Goal: Task Accomplishment & Management: Use online tool/utility

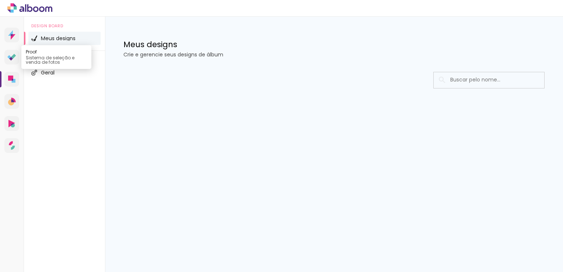
click at [14, 57] on icon at bounding box center [13, 56] width 5 height 5
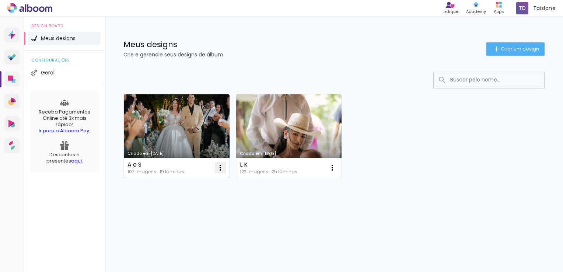
click at [223, 170] on iron-icon at bounding box center [220, 167] width 9 height 9
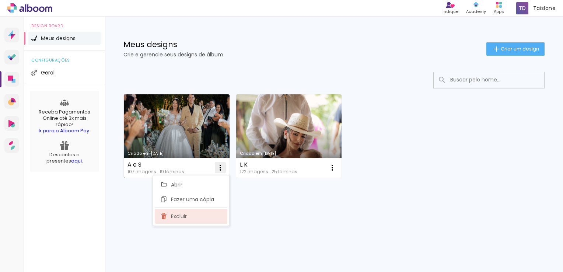
click at [191, 217] on paper-item "Excluir" at bounding box center [191, 216] width 73 height 15
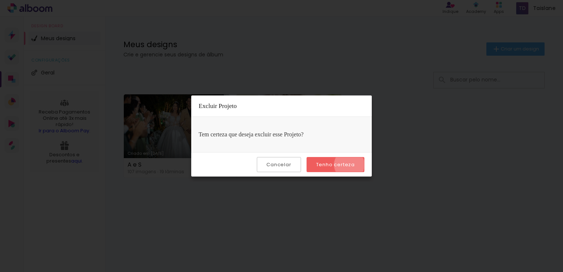
click at [0, 0] on slot "Tenho certeza" at bounding box center [0, 0] width 0 height 0
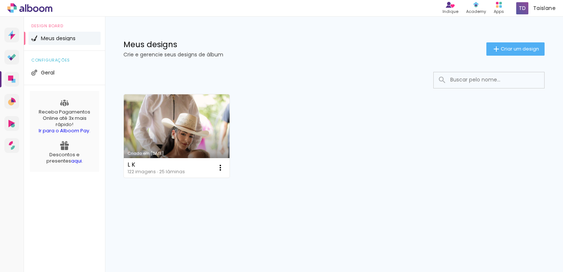
click at [351, 164] on div "Criado em 12/08/25 L K 122 imagens ∙ 25 lâminas Abrir Fazer uma cópia Excluir" at bounding box center [334, 136] width 428 height 90
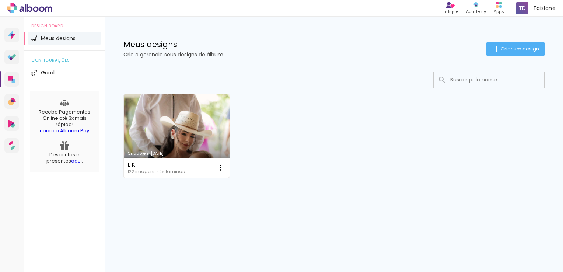
click at [170, 153] on div "Criado em [DATE]" at bounding box center [177, 154] width 98 height 4
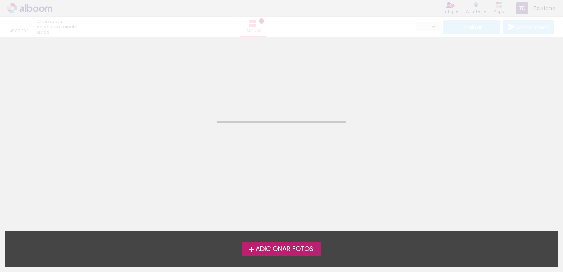
click at [53, 21] on div "editar um minuto atrás. Lâminas Finalizar Enviar álbum" at bounding box center [281, 18] width 563 height 37
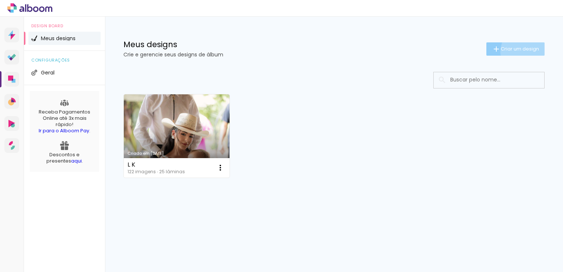
click at [529, 51] on span "Criar um design" at bounding box center [520, 48] width 38 height 5
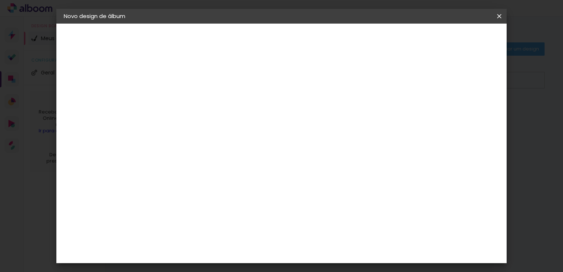
click at [184, 97] on input at bounding box center [184, 98] width 0 height 11
type input "J | V"
type paper-input "J | V"
drag, startPoint x: 480, startPoint y: 50, endPoint x: 491, endPoint y: 38, distance: 16.9
click at [0, 0] on header "Informações Dê um título ao seu álbum. Avançar" at bounding box center [0, 0] width 0 height 0
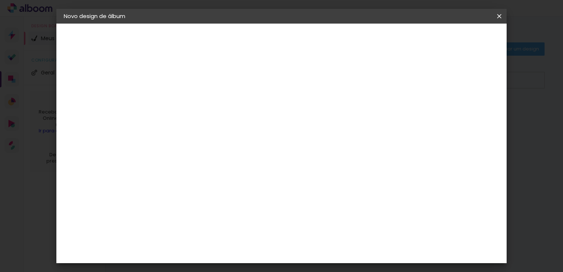
click at [260, 38] on paper-button "Avançar" at bounding box center [242, 39] width 36 height 13
click at [231, 126] on paper-input-container at bounding box center [203, 118] width 80 height 17
type input ","
type input "MATIAS"
type paper-input "MATIAS"
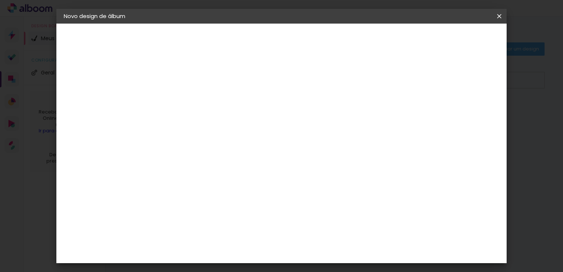
click at [225, 160] on paper-item "Matias Encadernações" at bounding box center [195, 168] width 65 height 19
click at [303, 37] on paper-button "Avançar" at bounding box center [285, 39] width 36 height 13
click at [213, 123] on input "text" at bounding box center [198, 128] width 29 height 11
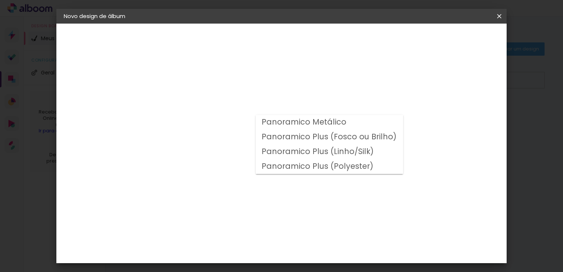
click at [0, 0] on slot "Panoramico Plus (Fosco ou Brilho)" at bounding box center [0, 0] width 0 height 0
type input "Panoramico Plus (Fosco ou Brilho)"
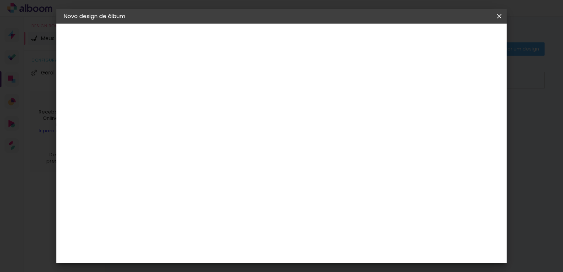
scroll to position [109, 0]
click at [234, 209] on span "20 × 25" at bounding box center [217, 219] width 34 height 20
click at [305, 45] on paper-button "Avançar" at bounding box center [286, 39] width 36 height 13
type input "3"
type paper-input "3"
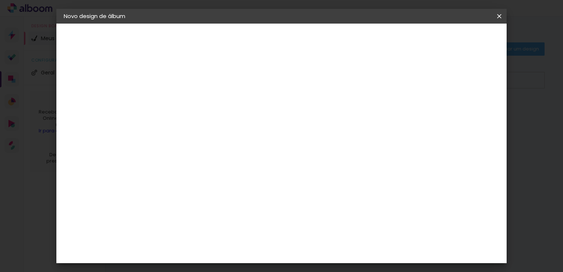
click at [189, 78] on input "3" at bounding box center [178, 79] width 25 height 9
type input "2"
type paper-input "2"
click at [188, 81] on input "2" at bounding box center [178, 79] width 25 height 9
type input "1"
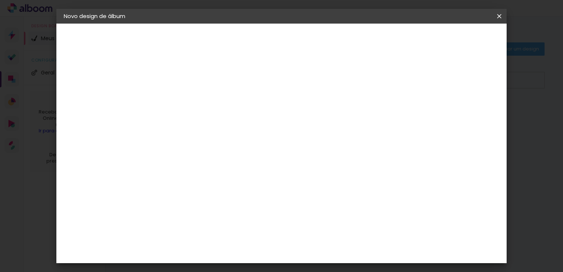
type paper-input "1"
click at [188, 81] on input "1" at bounding box center [178, 79] width 25 height 9
type input "0"
type paper-input "0"
click at [188, 81] on input "0" at bounding box center [178, 79] width 25 height 9
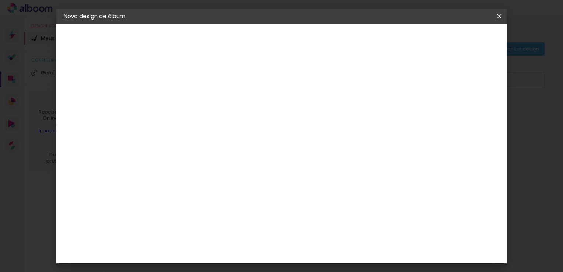
click at [412, 76] on div at bounding box center [408, 79] width 7 height 7
type paper-checkbox "on"
click at [461, 34] on paper-button "Iniciar design" at bounding box center [437, 39] width 48 height 13
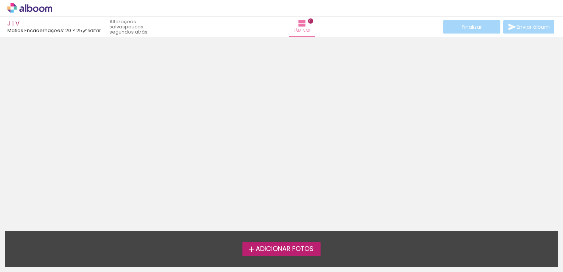
click at [295, 238] on div "Adicionar Fotos Solte suas fotos aqui..." at bounding box center [281, 249] width 553 height 36
click at [294, 256] on div "Adicionar Fotos Solte suas fotos aqui..." at bounding box center [281, 249] width 553 height 36
click at [303, 249] on span "Adicionar Fotos" at bounding box center [285, 249] width 58 height 7
click at [0, 0] on input "file" at bounding box center [0, 0] width 0 height 0
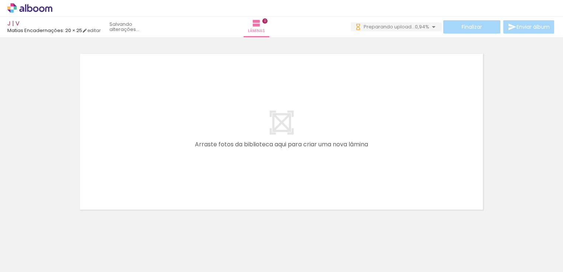
scroll to position [0, 3876]
drag, startPoint x: 536, startPoint y: 250, endPoint x: 342, endPoint y: 173, distance: 209.0
click at [342, 173] on quentale-workspace at bounding box center [281, 136] width 563 height 272
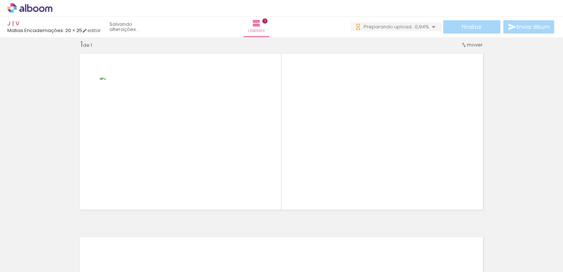
scroll to position [0, 0]
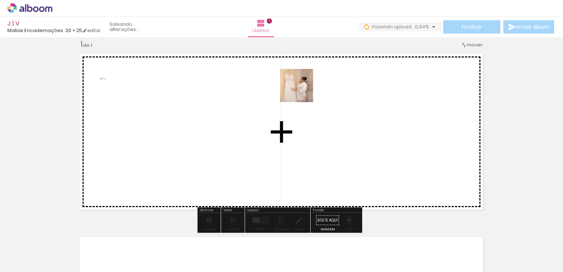
drag, startPoint x: 77, startPoint y: 259, endPoint x: 302, endPoint y: 91, distance: 280.6
click at [302, 91] on quentale-workspace at bounding box center [281, 136] width 563 height 272
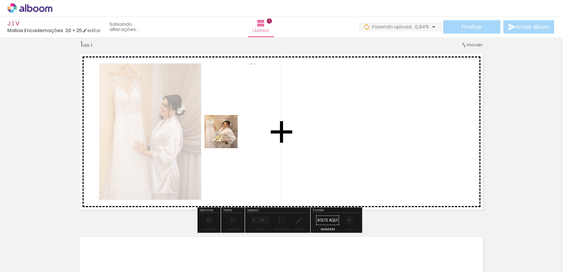
drag, startPoint x: 119, startPoint y: 250, endPoint x: 248, endPoint y: 125, distance: 179.9
click at [248, 125] on quentale-workspace at bounding box center [281, 136] width 563 height 272
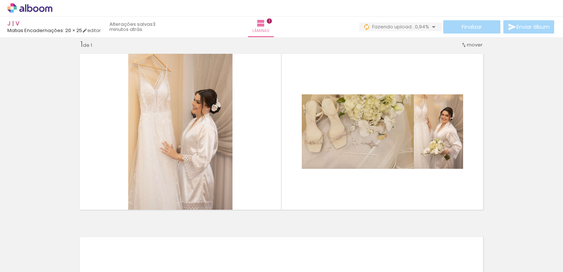
click at [186, 257] on quentale-thumb at bounding box center [197, 247] width 41 height 42
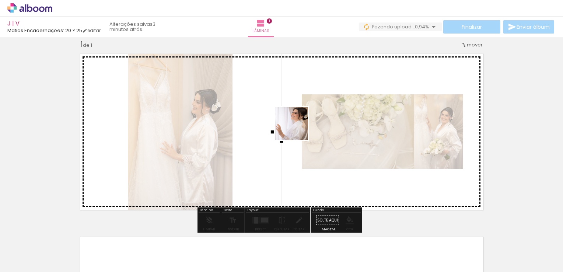
drag, startPoint x: 165, startPoint y: 256, endPoint x: 297, endPoint y: 129, distance: 183.1
click at [297, 129] on quentale-workspace at bounding box center [281, 136] width 563 height 272
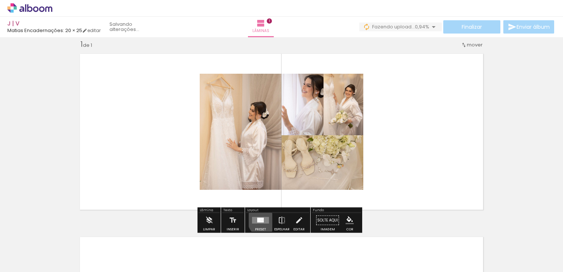
click at [265, 219] on quentale-layouter at bounding box center [260, 220] width 17 height 7
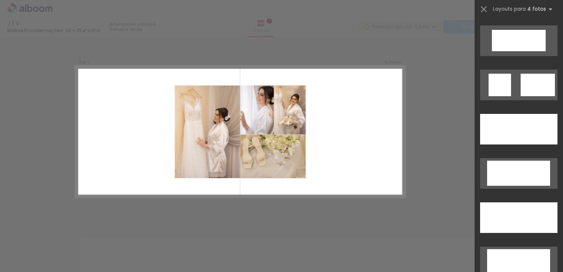
scroll to position [1560, 0]
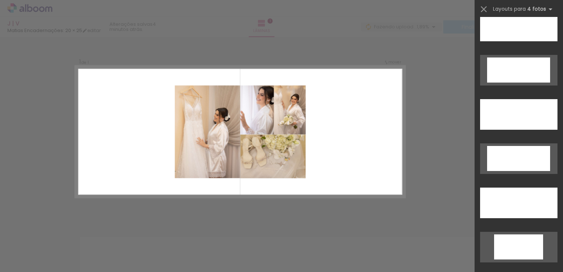
click at [0, 0] on slot at bounding box center [0, 0] width 0 height 0
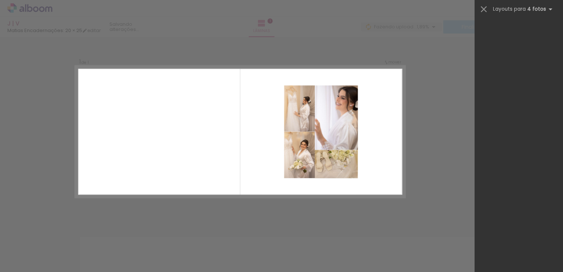
scroll to position [0, 0]
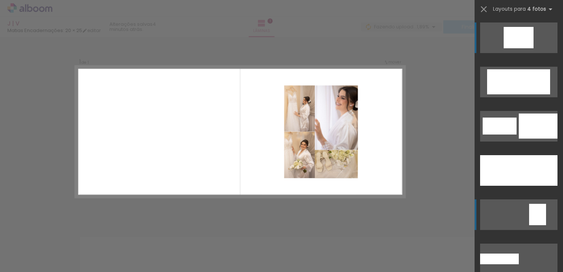
click at [488, 254] on div at bounding box center [484, 259] width 8 height 11
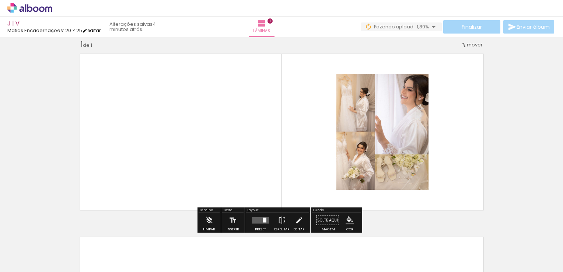
click at [87, 31] on iron-icon at bounding box center [84, 30] width 5 height 5
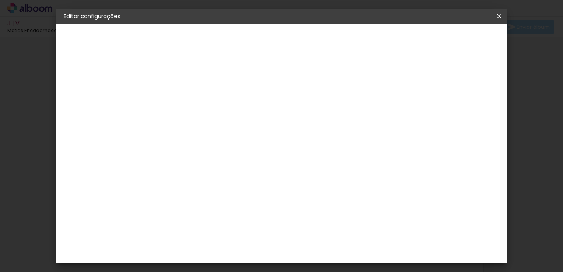
type input "1"
type paper-input "1"
click at [189, 76] on input "1" at bounding box center [178, 79] width 25 height 9
click at [442, 76] on div "Mostrar sangria" at bounding box center [436, 79] width 49 height 9
type paper-checkbox "on"
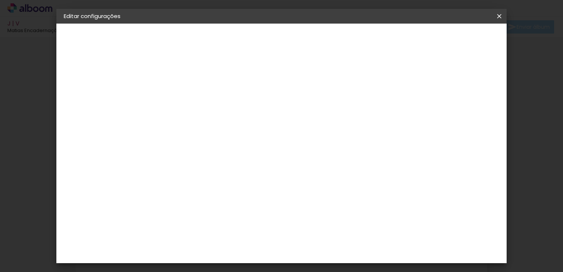
click at [454, 37] on span "Salvar configurações" at bounding box center [426, 39] width 55 height 5
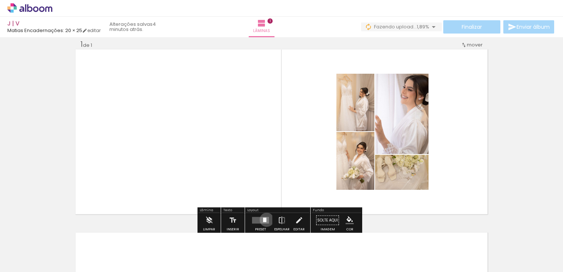
click at [265, 219] on quentale-layouter at bounding box center [260, 220] width 17 height 7
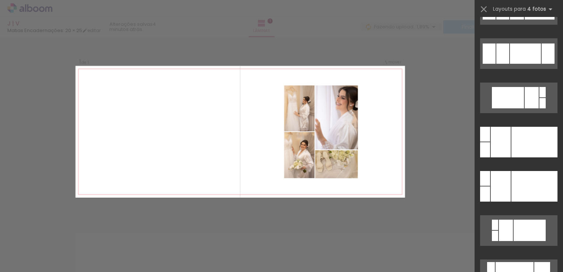
scroll to position [497, 0]
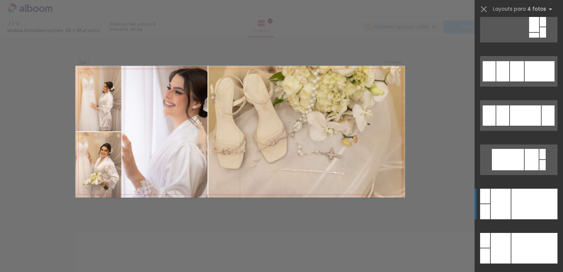
click at [514, 206] on div at bounding box center [535, 204] width 46 height 31
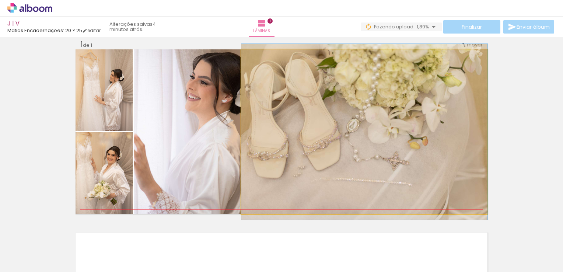
click at [373, 199] on quentale-photo at bounding box center [365, 131] width 246 height 165
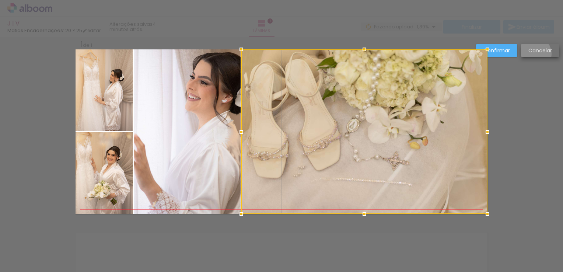
click at [0, 0] on slot "Cancelar" at bounding box center [0, 0] width 0 height 0
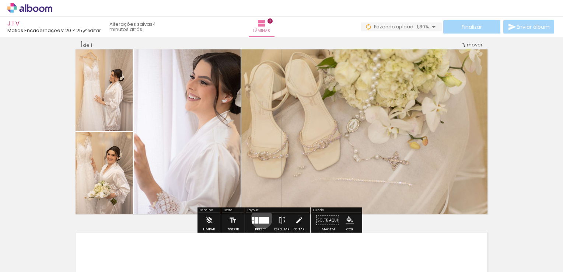
click at [260, 218] on div at bounding box center [264, 220] width 10 height 7
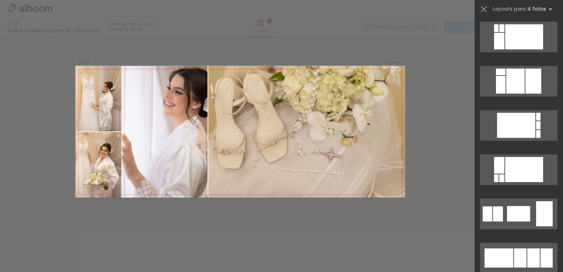
scroll to position [2844, 0]
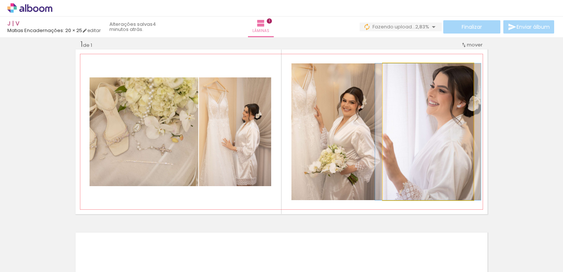
click at [399, 140] on quentale-photo at bounding box center [428, 131] width 91 height 137
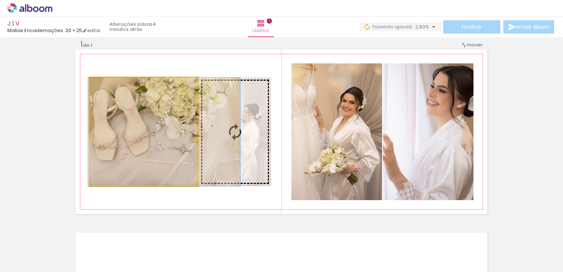
drag, startPoint x: 177, startPoint y: 163, endPoint x: 184, endPoint y: 159, distance: 8.7
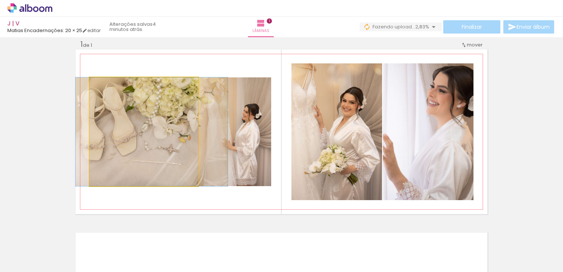
click at [110, 135] on quentale-photo at bounding box center [144, 131] width 109 height 109
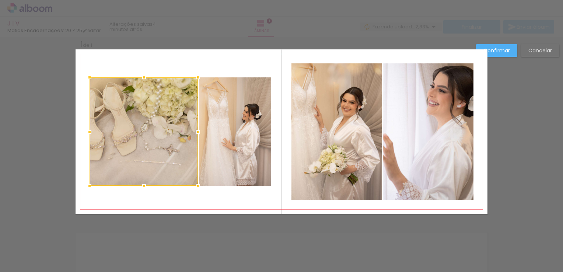
click at [110, 135] on div at bounding box center [144, 131] width 109 height 109
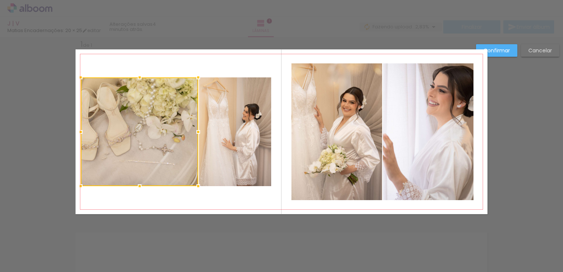
drag, startPoint x: 88, startPoint y: 134, endPoint x: 79, endPoint y: 133, distance: 8.9
click at [79, 133] on div at bounding box center [80, 132] width 15 height 15
click at [504, 54] on paper-button "Confirmar" at bounding box center [496, 50] width 41 height 13
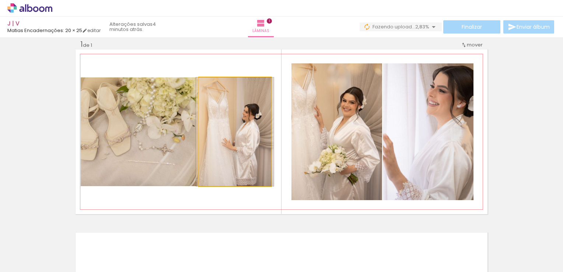
click at [224, 153] on quentale-photo at bounding box center [235, 131] width 72 height 109
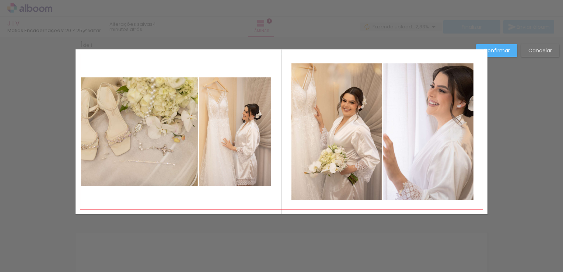
click at [224, 153] on quentale-photo at bounding box center [235, 131] width 72 height 109
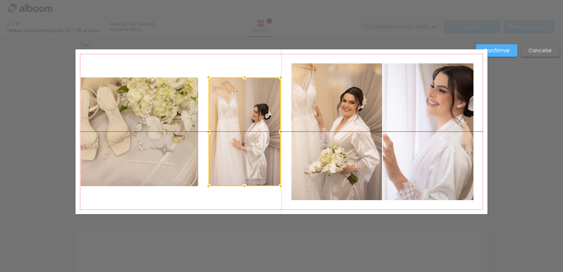
drag, startPoint x: 224, startPoint y: 153, endPoint x: 233, endPoint y: 150, distance: 9.8
click at [233, 150] on div at bounding box center [245, 131] width 72 height 109
click at [507, 55] on paper-button "Confirmar" at bounding box center [496, 50] width 41 height 13
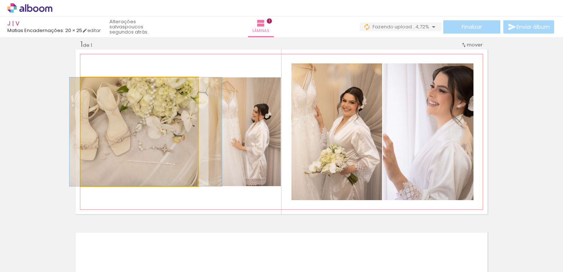
click at [156, 153] on quentale-photo at bounding box center [140, 131] width 118 height 109
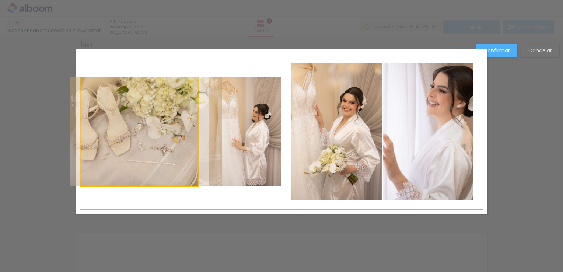
click at [156, 153] on quentale-photo at bounding box center [140, 131] width 118 height 109
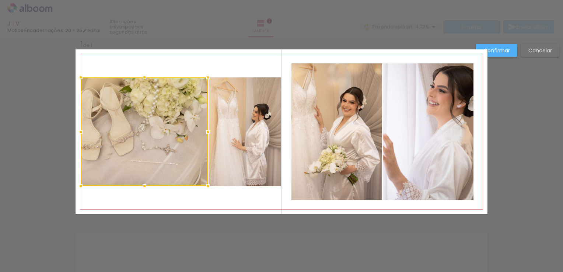
drag, startPoint x: 194, startPoint y: 133, endPoint x: 204, endPoint y: 133, distance: 10.0
click at [204, 133] on div at bounding box center [208, 132] width 15 height 15
click at [0, 0] on slot "Confirmar" at bounding box center [0, 0] width 0 height 0
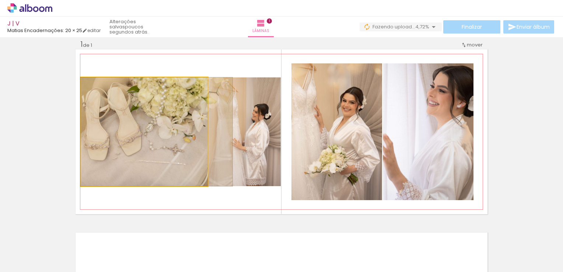
drag, startPoint x: 133, startPoint y: 131, endPoint x: 148, endPoint y: 130, distance: 15.1
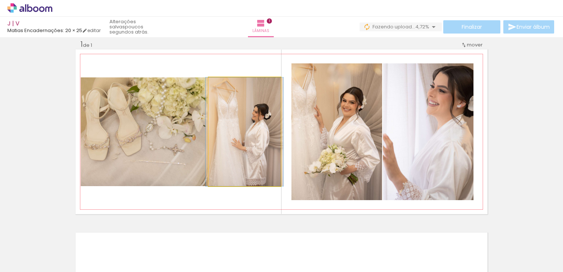
click at [236, 141] on quentale-photo at bounding box center [245, 131] width 72 height 109
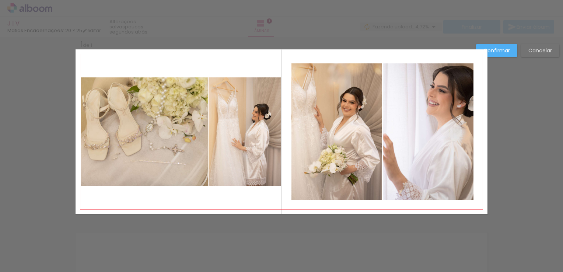
click at [351, 141] on quentale-photo at bounding box center [337, 131] width 91 height 137
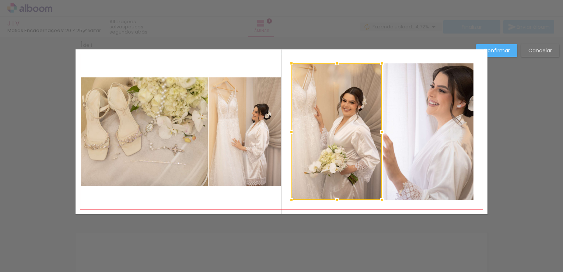
click at [351, 141] on div at bounding box center [337, 131] width 91 height 137
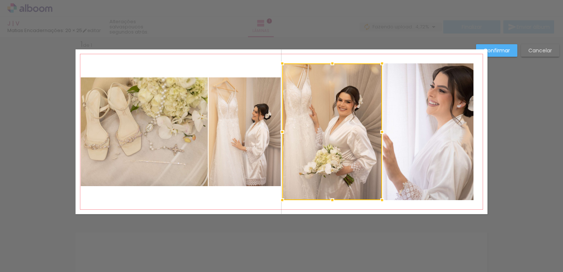
drag, startPoint x: 292, startPoint y: 128, endPoint x: 283, endPoint y: 128, distance: 9.2
click at [283, 128] on div at bounding box center [282, 132] width 15 height 15
click at [0, 0] on slot "Confirmar" at bounding box center [0, 0] width 0 height 0
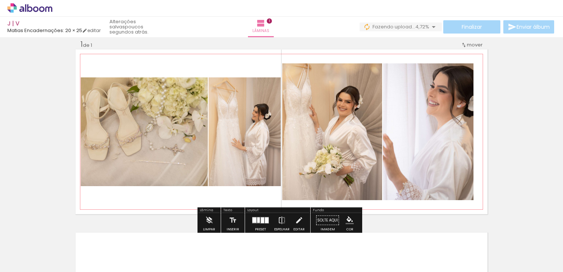
click at [444, 119] on quentale-photo at bounding box center [428, 131] width 91 height 137
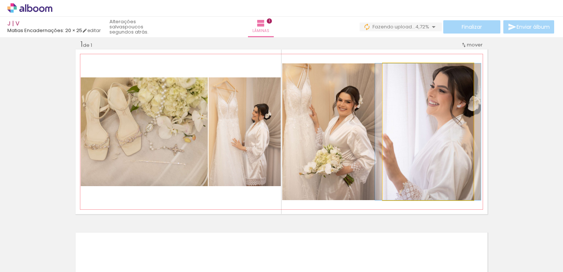
click at [444, 119] on quentale-photo at bounding box center [428, 131] width 91 height 137
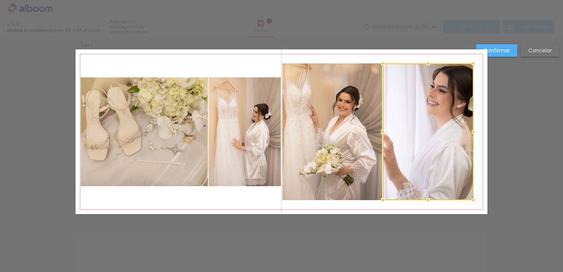
click at [444, 119] on div at bounding box center [428, 131] width 91 height 137
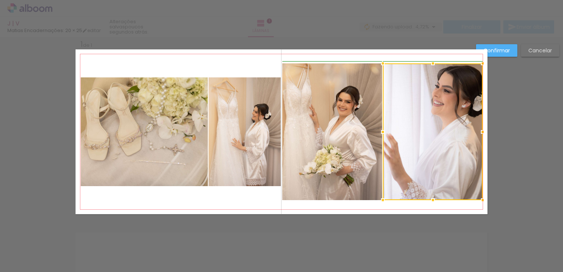
drag, startPoint x: 473, startPoint y: 130, endPoint x: 481, endPoint y: 130, distance: 8.1
click at [481, 130] on div at bounding box center [483, 132] width 15 height 15
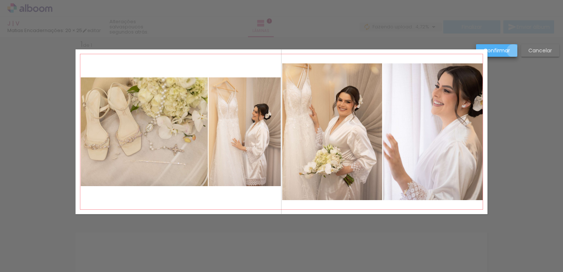
click at [514, 51] on paper-button "Confirmar" at bounding box center [496, 50] width 41 height 13
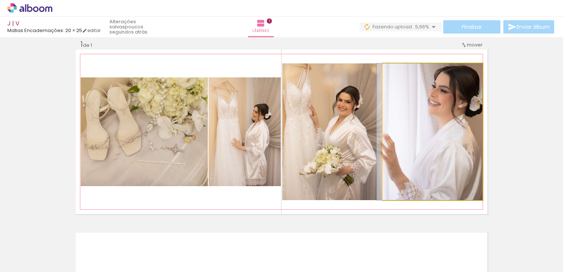
drag, startPoint x: 428, startPoint y: 128, endPoint x: 420, endPoint y: 128, distance: 7.8
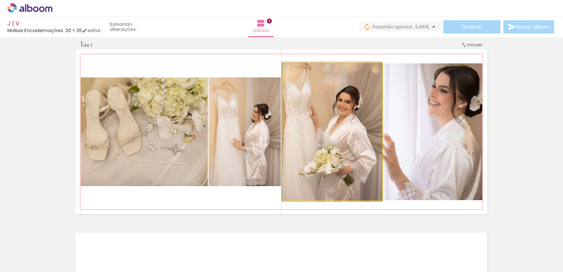
click at [361, 166] on quentale-photo at bounding box center [332, 131] width 100 height 137
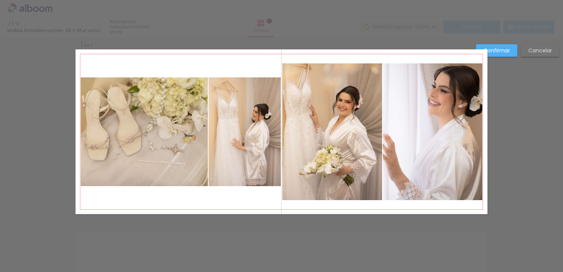
click at [361, 166] on quentale-photo at bounding box center [332, 131] width 100 height 137
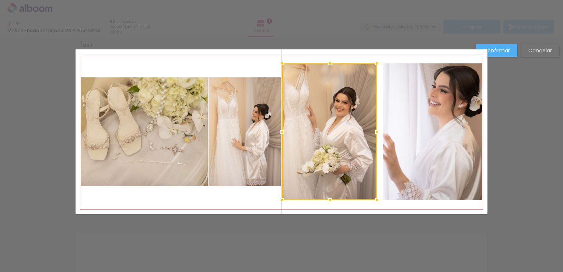
click at [377, 133] on div at bounding box center [377, 132] width 15 height 15
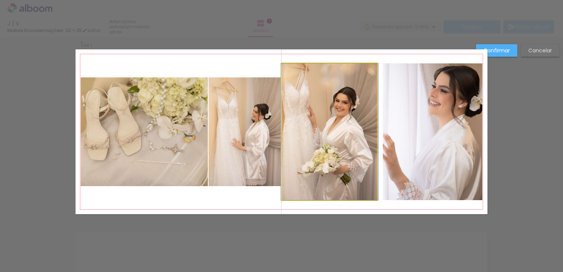
click at [347, 144] on quentale-photo at bounding box center [329, 131] width 95 height 137
click at [347, 144] on div at bounding box center [329, 131] width 95 height 137
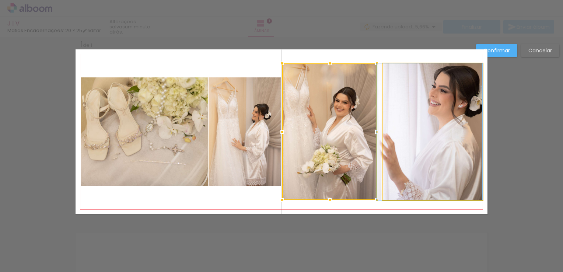
click at [383, 140] on quentale-photo at bounding box center [433, 131] width 100 height 137
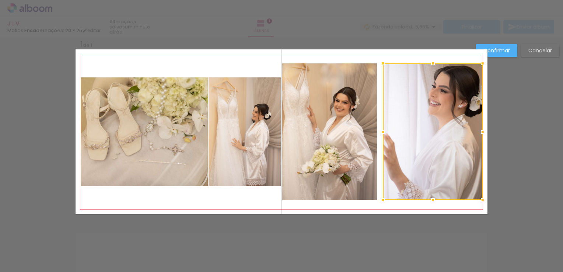
click at [383, 140] on div at bounding box center [433, 131] width 100 height 137
drag, startPoint x: 379, startPoint y: 132, endPoint x: 375, endPoint y: 132, distance: 4.4
click at [375, 132] on div at bounding box center [378, 132] width 15 height 15
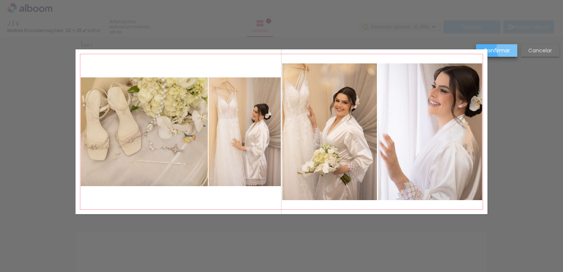
click at [510, 49] on paper-button "Confirmar" at bounding box center [496, 50] width 41 height 13
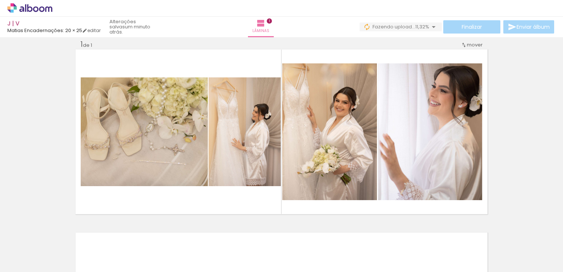
scroll to position [0, 3876]
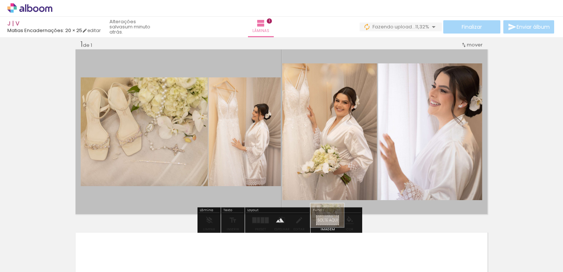
drag, startPoint x: 547, startPoint y: 250, endPoint x: 333, endPoint y: 226, distance: 215.6
click at [333, 226] on quentale-workspace at bounding box center [281, 136] width 563 height 272
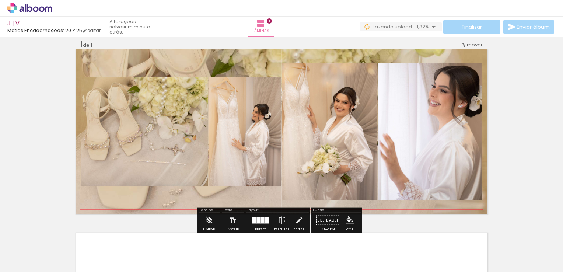
click at [213, 53] on quentale-layouter at bounding box center [282, 131] width 412 height 165
click at [213, 53] on quentale-photo at bounding box center [282, 131] width 412 height 165
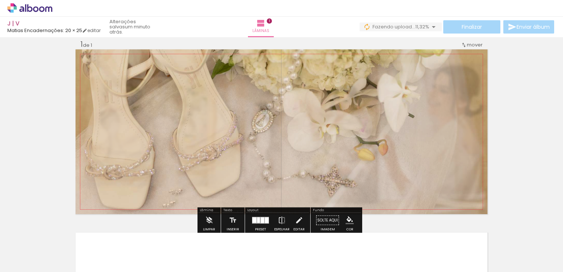
click at [213, 53] on quentale-photo at bounding box center [282, 131] width 412 height 165
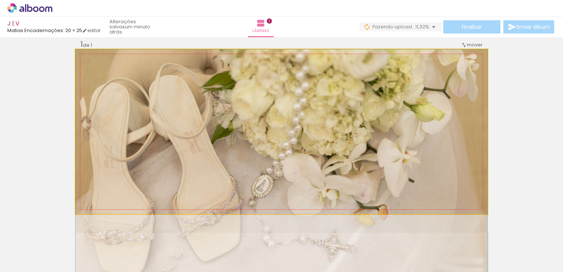
drag, startPoint x: 177, startPoint y: 120, endPoint x: 173, endPoint y: 204, distance: 83.8
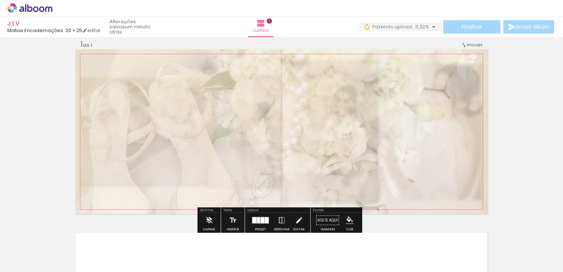
type paper-slider "35"
click at [164, 69] on div at bounding box center [170, 68] width 29 height 12
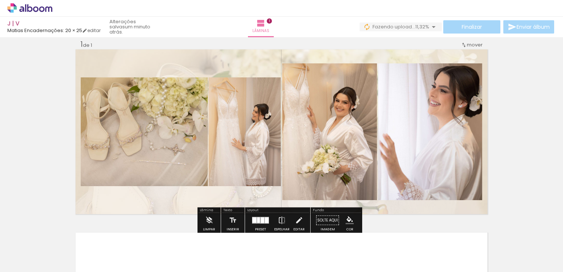
click at [501, 106] on div "Inserir lâmina 1 de 1" at bounding box center [281, 214] width 563 height 367
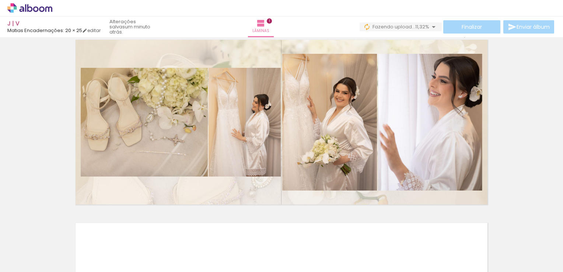
scroll to position [19, 0]
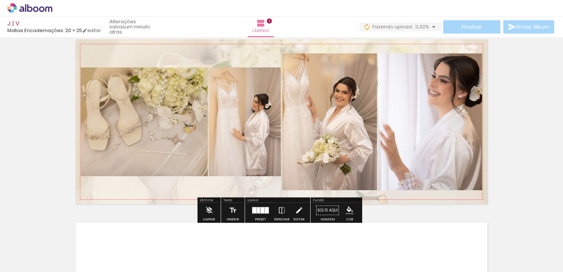
click at [313, 41] on quentale-layouter at bounding box center [282, 121] width 412 height 165
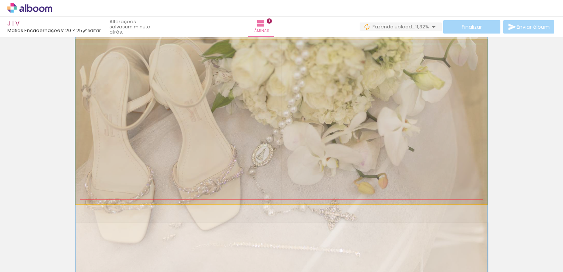
drag, startPoint x: 282, startPoint y: 69, endPoint x: 286, endPoint y: 48, distance: 21.8
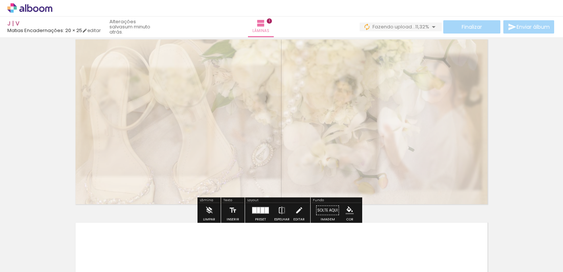
click at [522, 94] on div "Inserir lâmina 1 de 1" at bounding box center [281, 204] width 563 height 367
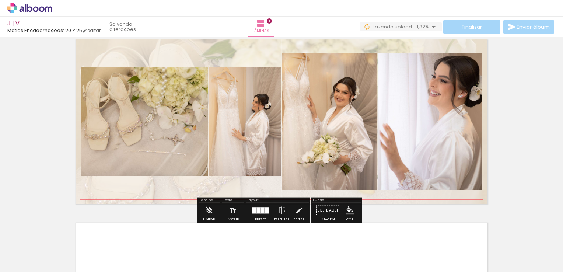
drag, startPoint x: 382, startPoint y: 44, endPoint x: 386, endPoint y: 49, distance: 6.3
click at [386, 49] on quentale-layouter at bounding box center [282, 121] width 412 height 165
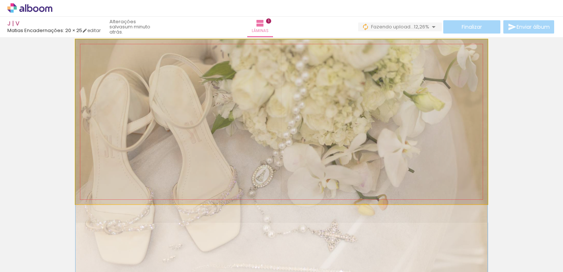
drag, startPoint x: 386, startPoint y: 49, endPoint x: 386, endPoint y: 84, distance: 35.0
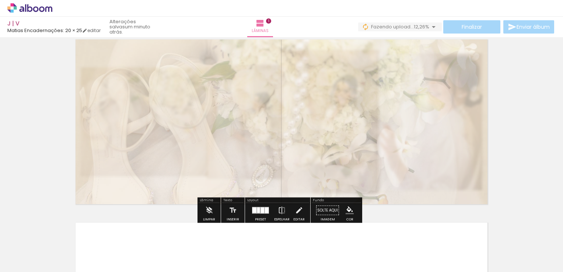
click at [512, 88] on div "Inserir lâmina 1 de 1" at bounding box center [281, 204] width 563 height 367
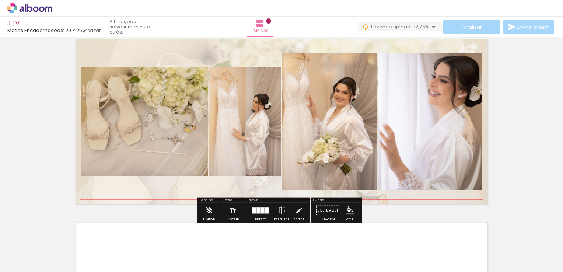
drag, startPoint x: 251, startPoint y: 56, endPoint x: 254, endPoint y: 48, distance: 8.6
click at [254, 48] on quentale-layouter at bounding box center [282, 121] width 412 height 165
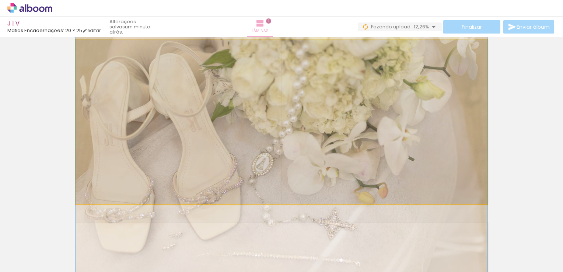
drag, startPoint x: 254, startPoint y: 48, endPoint x: 259, endPoint y: 37, distance: 12.6
click at [259, 0] on div "J | V Matias Encadernações: 20 × 25 editar um minuto atrás. Lâminas 1 Finalizar…" at bounding box center [281, 0] width 563 height 0
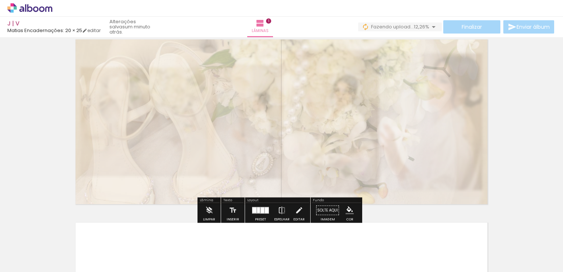
click at [525, 87] on div "Inserir lâmina 1 de 1" at bounding box center [281, 204] width 563 height 367
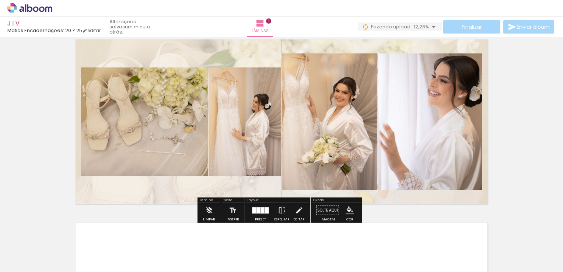
click at [525, 87] on div "Inserir lâmina 1 de 1" at bounding box center [281, 204] width 563 height 367
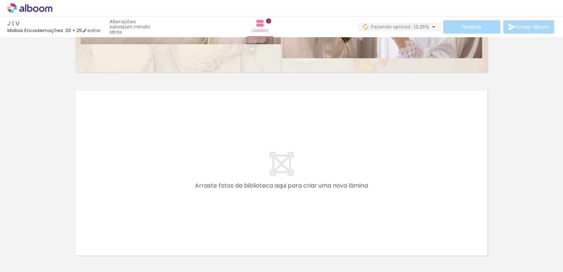
scroll to position [0, 0]
drag, startPoint x: 208, startPoint y: 250, endPoint x: 213, endPoint y: 172, distance: 78.8
click at [213, 172] on quentale-workspace at bounding box center [281, 136] width 563 height 272
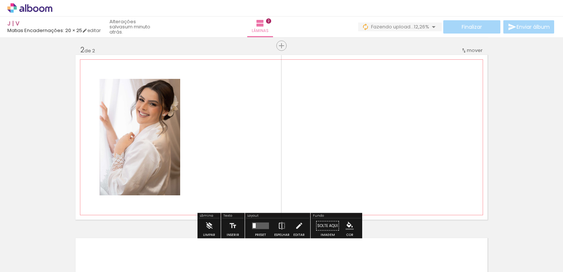
scroll to position [192, 0]
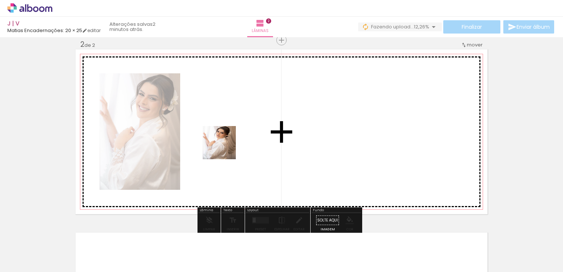
drag, startPoint x: 244, startPoint y: 247, endPoint x: 225, endPoint y: 145, distance: 104.1
click at [225, 145] on quentale-workspace at bounding box center [281, 136] width 563 height 272
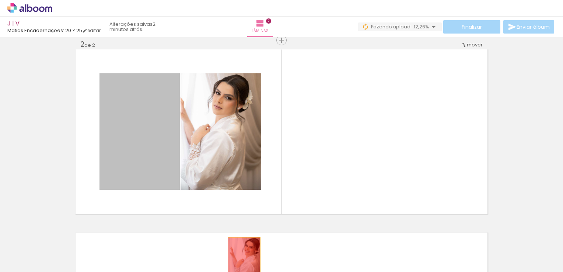
drag, startPoint x: 147, startPoint y: 145, endPoint x: 242, endPoint y: 261, distance: 149.1
click at [242, 261] on quentale-workspace at bounding box center [281, 136] width 563 height 272
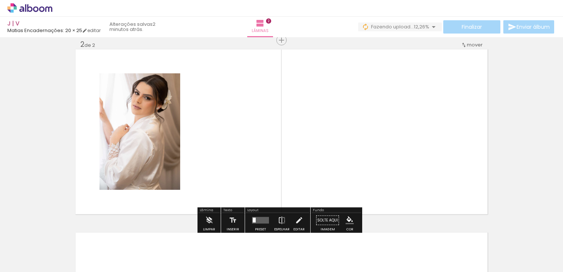
drag, startPoint x: 285, startPoint y: 256, endPoint x: 230, endPoint y: 182, distance: 91.7
click at [230, 182] on quentale-workspace at bounding box center [281, 136] width 563 height 272
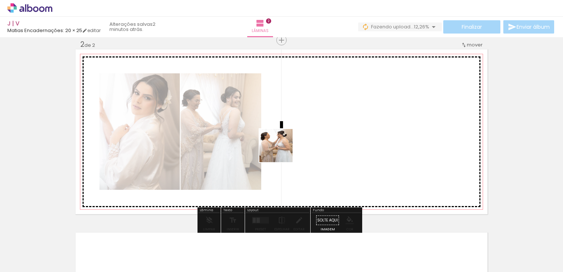
drag, startPoint x: 330, startPoint y: 242, endPoint x: 282, endPoint y: 149, distance: 104.6
click at [282, 149] on quentale-workspace at bounding box center [281, 136] width 563 height 272
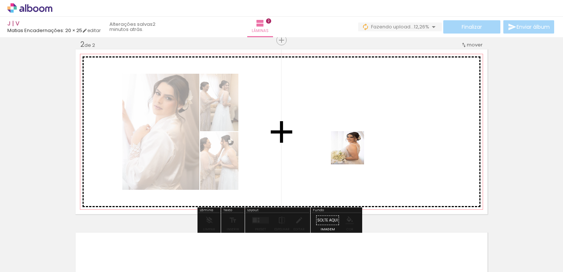
drag, startPoint x: 373, startPoint y: 244, endPoint x: 353, endPoint y: 153, distance: 92.9
click at [353, 153] on quentale-workspace at bounding box center [281, 136] width 563 height 272
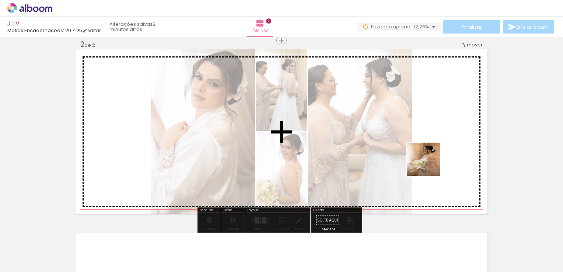
drag, startPoint x: 404, startPoint y: 250, endPoint x: 437, endPoint y: 140, distance: 115.3
click at [437, 140] on quentale-workspace at bounding box center [281, 136] width 563 height 272
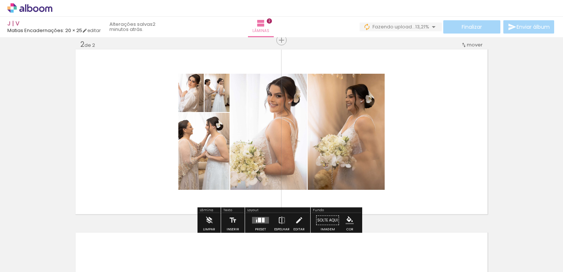
click at [262, 223] on quentale-layouter at bounding box center [260, 220] width 17 height 7
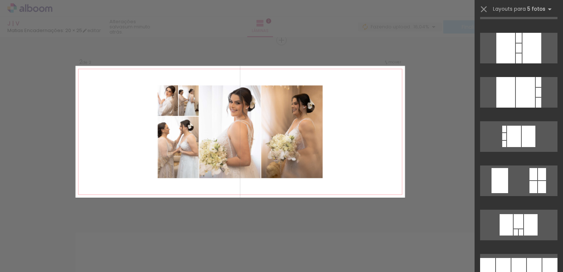
scroll to position [1697, 0]
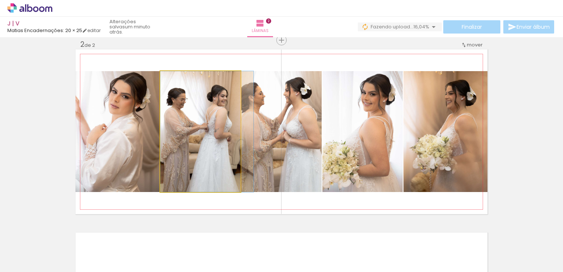
drag, startPoint x: 205, startPoint y: 163, endPoint x: 217, endPoint y: 163, distance: 12.2
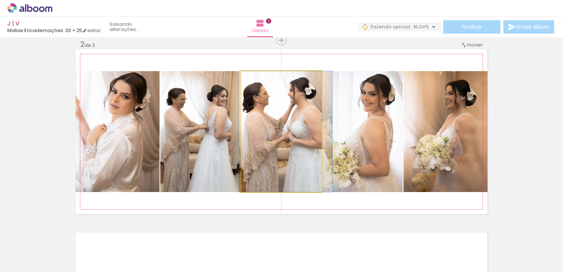
drag, startPoint x: 264, startPoint y: 145, endPoint x: 268, endPoint y: 144, distance: 4.5
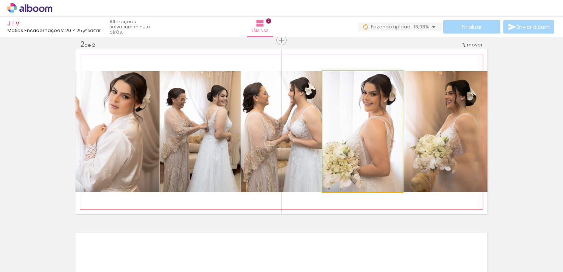
drag, startPoint x: 359, startPoint y: 131, endPoint x: 367, endPoint y: 130, distance: 7.8
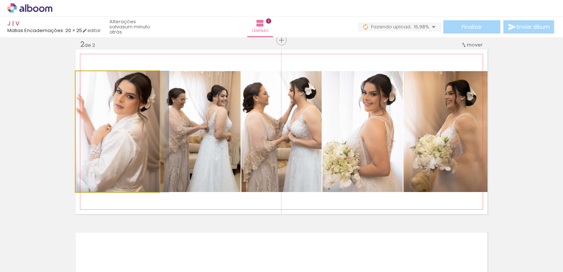
drag, startPoint x: 128, startPoint y: 132, endPoint x: 155, endPoint y: 128, distance: 27.6
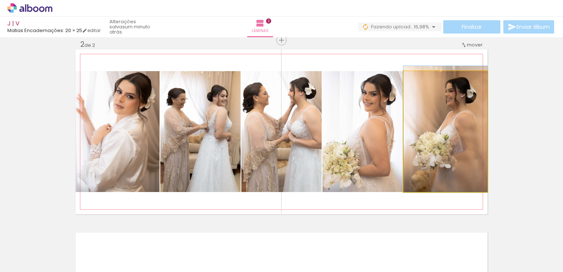
drag, startPoint x: 438, startPoint y: 139, endPoint x: 425, endPoint y: 134, distance: 14.1
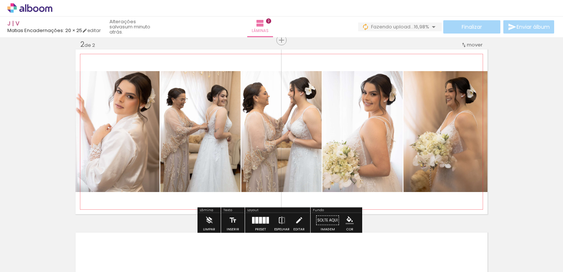
click at [83, 140] on quentale-photo at bounding box center [118, 131] width 84 height 121
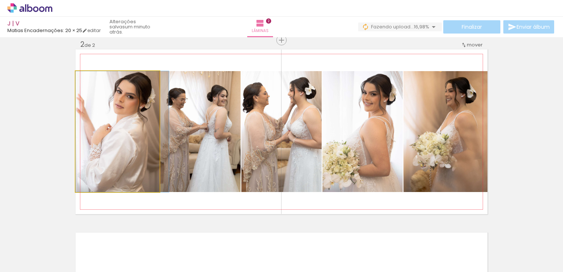
click at [83, 140] on quentale-photo at bounding box center [118, 131] width 84 height 121
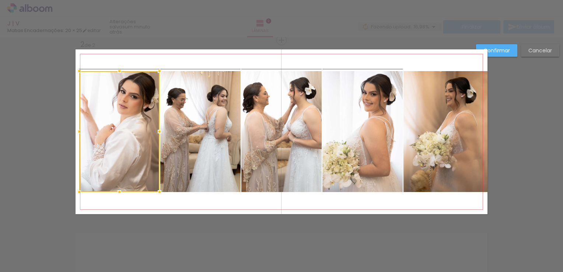
click at [76, 132] on div at bounding box center [79, 131] width 15 height 15
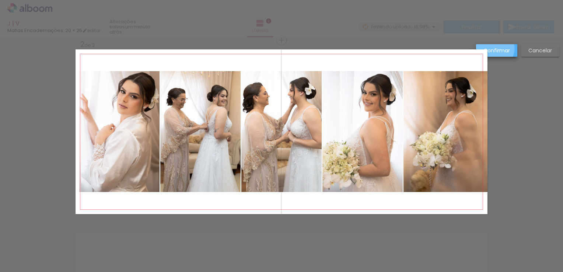
click at [0, 0] on slot "Confirmar" at bounding box center [0, 0] width 0 height 0
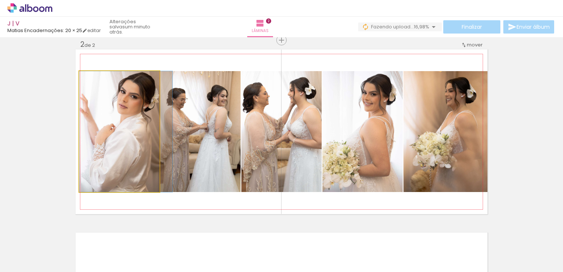
drag, startPoint x: 145, startPoint y: 141, endPoint x: 150, endPoint y: 140, distance: 5.5
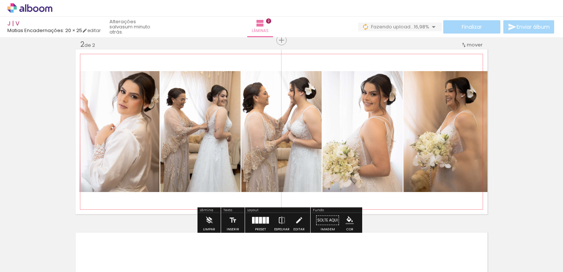
click at [265, 136] on quentale-photo at bounding box center [282, 131] width 80 height 121
click at [503, 158] on div "Inserir lâmina 1 de 2 Inserir lâmina 2 de 2" at bounding box center [281, 122] width 563 height 550
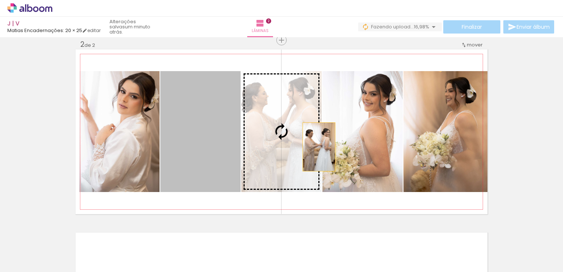
drag, startPoint x: 204, startPoint y: 150, endPoint x: 317, endPoint y: 146, distance: 113.6
click at [0, 0] on slot at bounding box center [0, 0] width 0 height 0
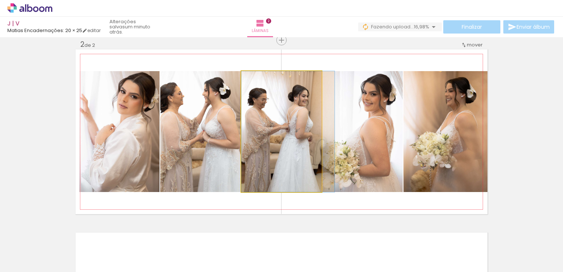
drag, startPoint x: 254, startPoint y: 150, endPoint x: 271, endPoint y: 148, distance: 17.1
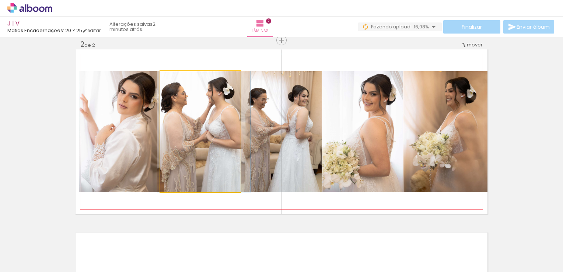
drag, startPoint x: 184, startPoint y: 147, endPoint x: 188, endPoint y: 146, distance: 3.8
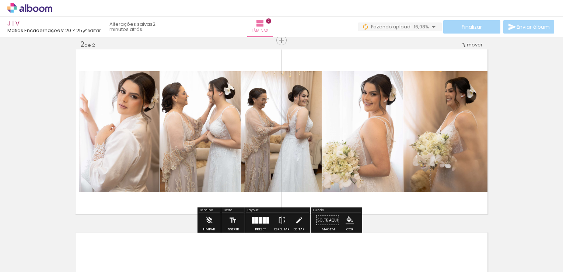
scroll to position [197, 0]
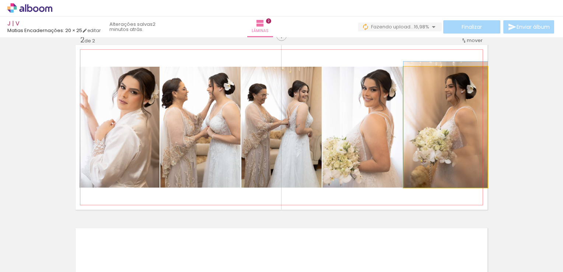
click at [448, 130] on quentale-photo at bounding box center [446, 127] width 84 height 121
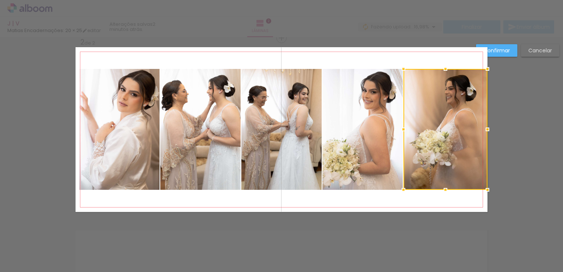
click at [448, 130] on div at bounding box center [446, 129] width 84 height 121
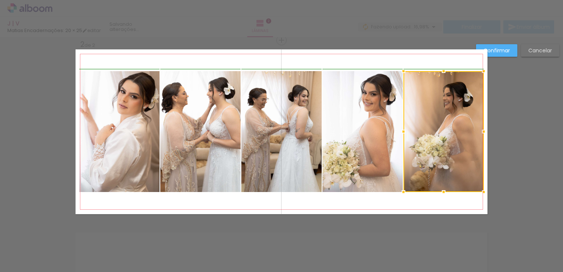
click at [480, 128] on div at bounding box center [484, 131] width 15 height 15
click at [481, 132] on div at bounding box center [485, 131] width 15 height 15
click at [480, 132] on div at bounding box center [482, 131] width 15 height 15
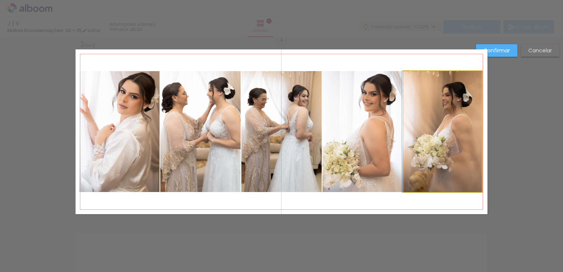
click at [472, 133] on quentale-photo at bounding box center [443, 131] width 78 height 121
click at [472, 133] on div at bounding box center [443, 131] width 78 height 121
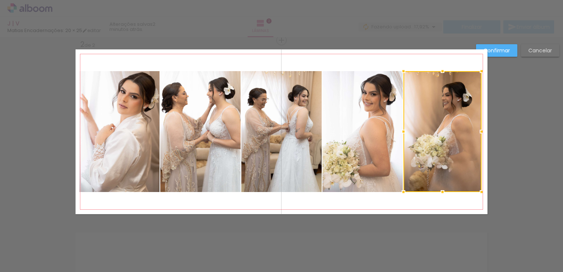
click at [472, 133] on div at bounding box center [443, 131] width 78 height 121
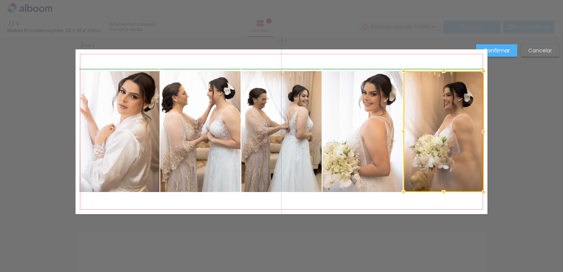
click at [481, 131] on div at bounding box center [484, 131] width 15 height 15
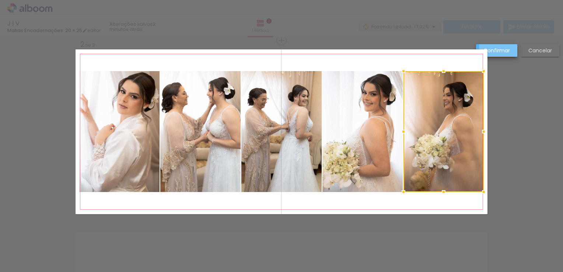
click at [0, 0] on slot "Confirmar" at bounding box center [0, 0] width 0 height 0
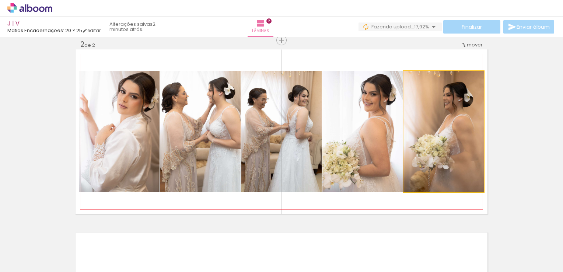
click at [456, 125] on quentale-photo at bounding box center [444, 131] width 80 height 121
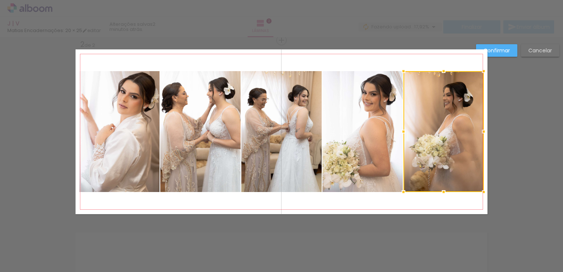
click at [456, 125] on div at bounding box center [444, 131] width 80 height 121
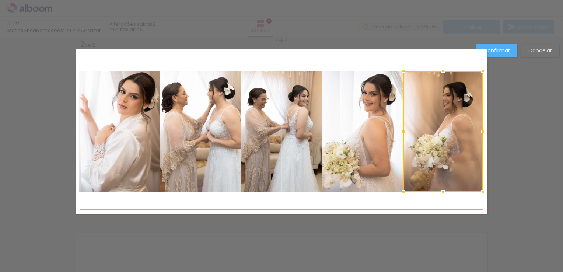
click at [482, 131] on div at bounding box center [483, 131] width 15 height 15
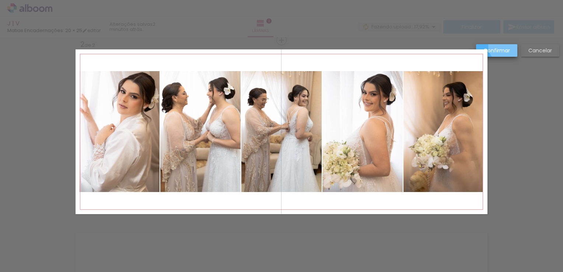
click at [0, 0] on slot "Confirmar" at bounding box center [0, 0] width 0 height 0
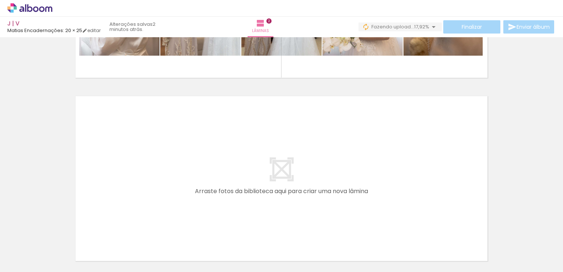
scroll to position [0, 305]
drag, startPoint x: 132, startPoint y: 254, endPoint x: 137, endPoint y: 177, distance: 77.2
click at [137, 177] on quentale-workspace at bounding box center [281, 136] width 563 height 272
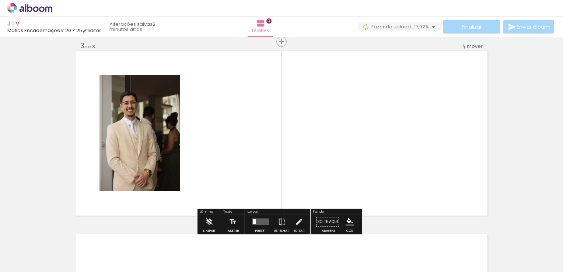
scroll to position [376, 0]
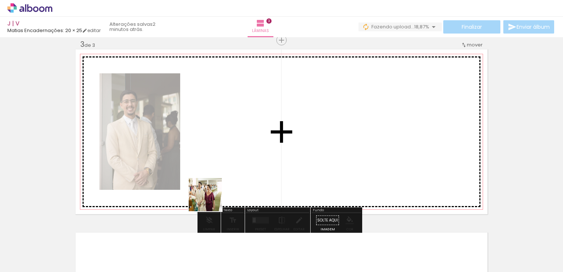
drag, startPoint x: 198, startPoint y: 251, endPoint x: 239, endPoint y: 135, distance: 122.8
click at [239, 135] on quentale-workspace at bounding box center [281, 136] width 563 height 272
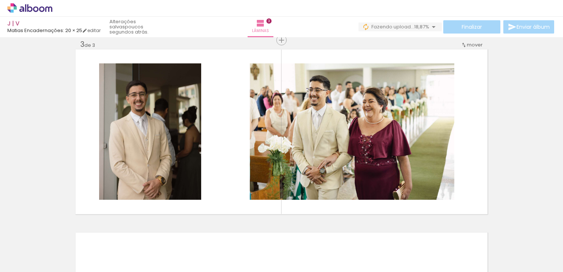
drag, startPoint x: 228, startPoint y: 254, endPoint x: 233, endPoint y: 189, distance: 65.0
click at [233, 189] on quentale-workspace at bounding box center [281, 136] width 563 height 272
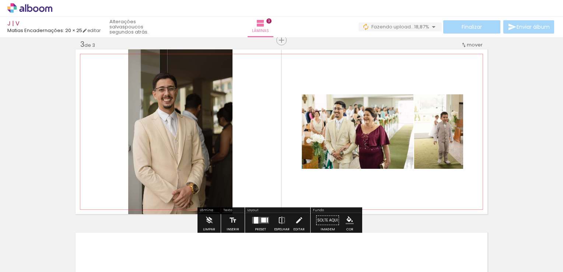
scroll to position [0, 305]
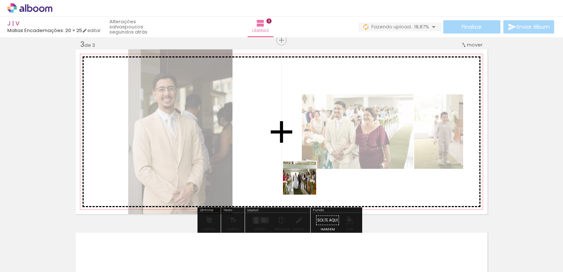
drag, startPoint x: 270, startPoint y: 248, endPoint x: 310, endPoint y: 177, distance: 81.9
click at [310, 177] on quentale-workspace at bounding box center [281, 136] width 563 height 272
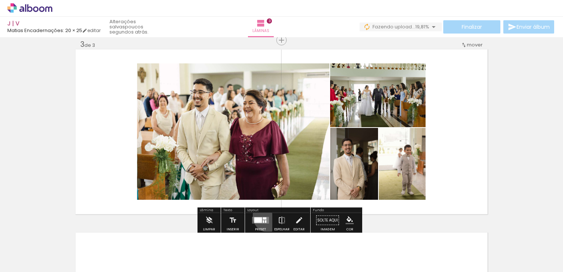
click at [268, 216] on div at bounding box center [261, 220] width 20 height 15
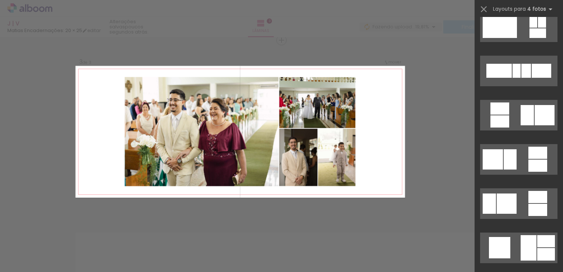
scroll to position [2088, 0]
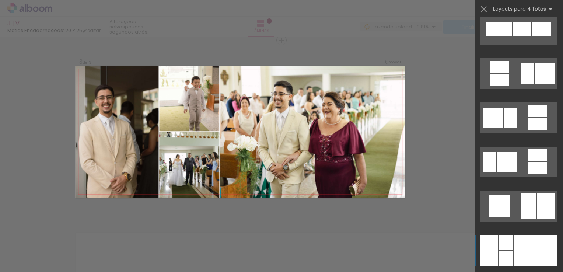
click at [533, 236] on div at bounding box center [536, 250] width 44 height 31
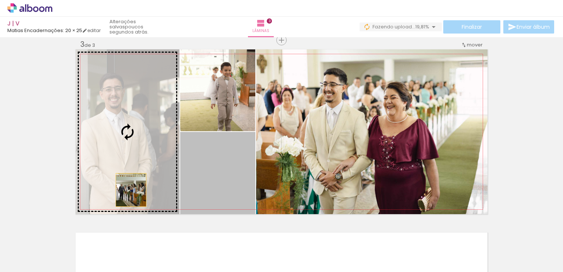
drag, startPoint x: 218, startPoint y: 188, endPoint x: 124, endPoint y: 188, distance: 94.4
click at [0, 0] on slot at bounding box center [0, 0] width 0 height 0
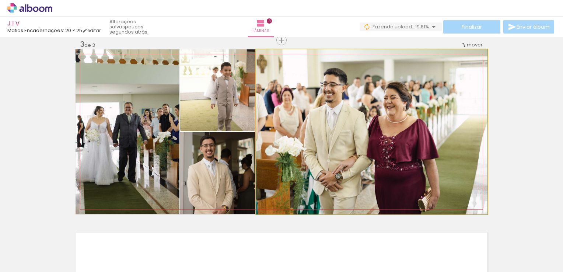
click at [292, 159] on quentale-photo at bounding box center [372, 131] width 232 height 165
click at [270, 139] on quentale-photo at bounding box center [372, 131] width 232 height 165
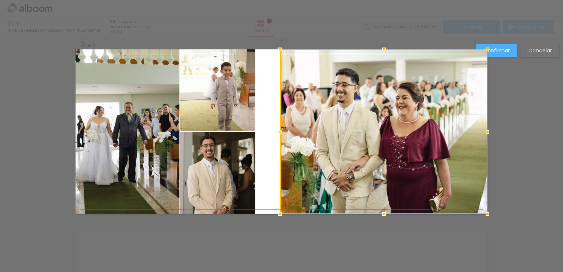
drag, startPoint x: 253, startPoint y: 135, endPoint x: 278, endPoint y: 140, distance: 25.4
click at [280, 140] on div at bounding box center [384, 131] width 208 height 165
click at [0, 0] on slot "Cancelar" at bounding box center [0, 0] width 0 height 0
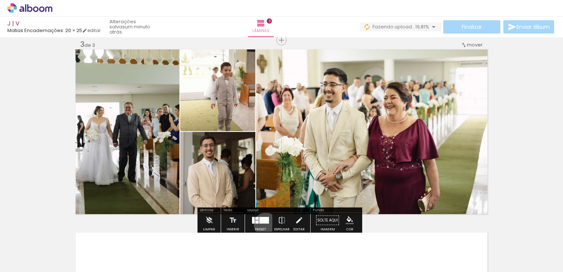
click at [264, 224] on div at bounding box center [261, 220] width 20 height 15
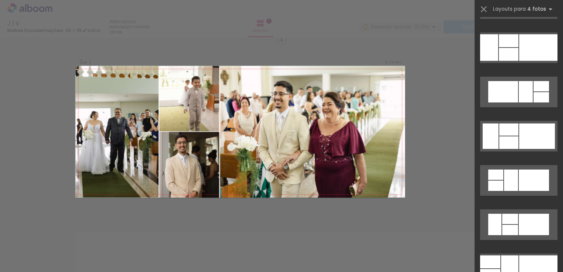
scroll to position [5409, 0]
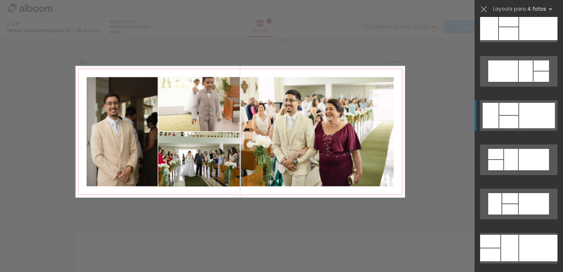
click at [519, 235] on div at bounding box center [509, 248] width 17 height 27
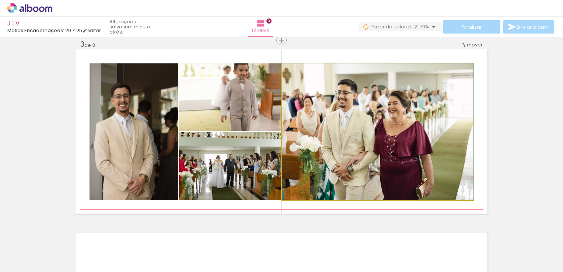
click at [282, 133] on quentale-photo at bounding box center [378, 131] width 192 height 137
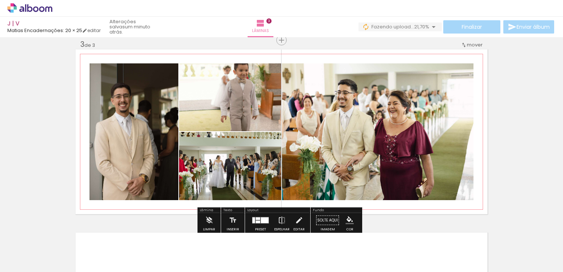
click at [279, 139] on quentale-layouter at bounding box center [282, 131] width 412 height 165
drag, startPoint x: 279, startPoint y: 139, endPoint x: 283, endPoint y: 138, distance: 4.2
click at [283, 138] on quentale-layouter at bounding box center [282, 131] width 412 height 165
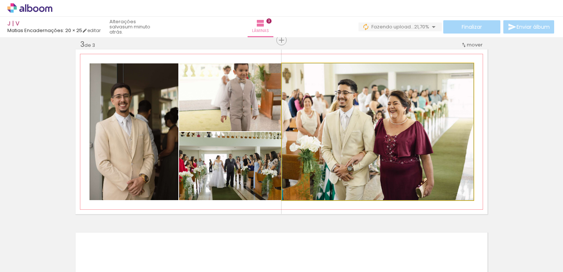
click at [283, 138] on quentale-photo at bounding box center [378, 131] width 192 height 137
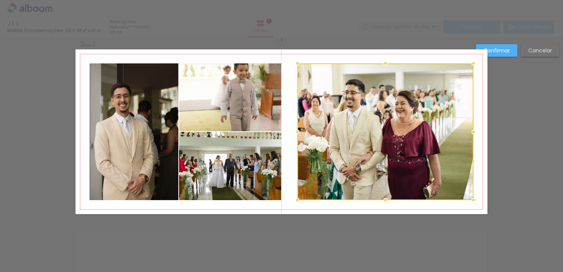
drag, startPoint x: 280, startPoint y: 133, endPoint x: 296, endPoint y: 133, distance: 15.5
click at [296, 133] on div at bounding box center [297, 132] width 15 height 15
click at [522, 48] on paper-button "Cancelar" at bounding box center [540, 50] width 38 height 13
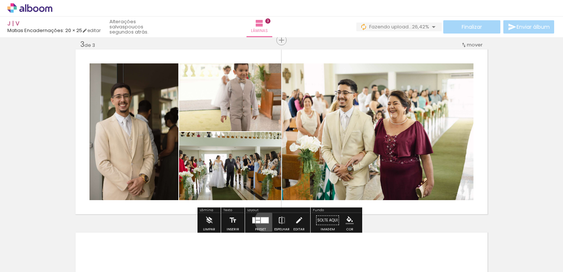
click at [266, 220] on div at bounding box center [265, 221] width 8 height 6
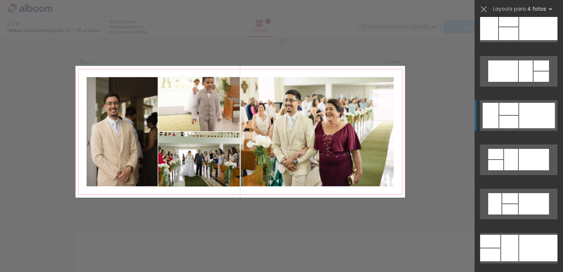
scroll to position [5486, 0]
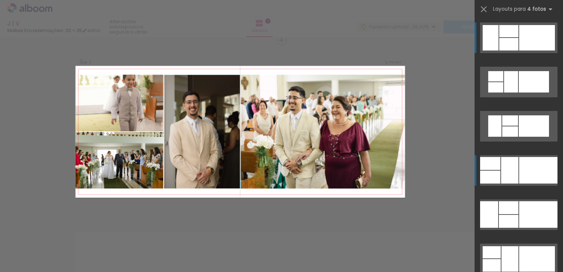
click at [522, 184] on div at bounding box center [539, 170] width 38 height 27
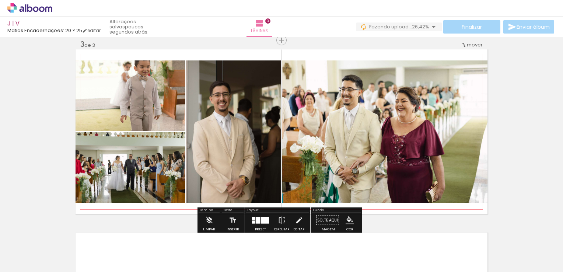
click at [137, 177] on quentale-photo at bounding box center [131, 167] width 110 height 71
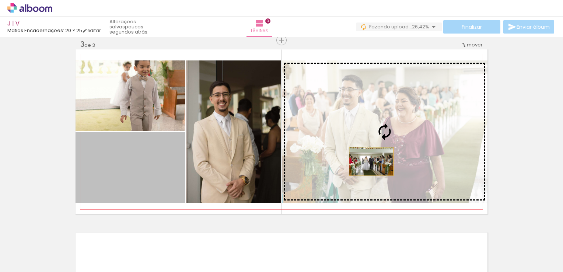
drag, startPoint x: 121, startPoint y: 175, endPoint x: 371, endPoint y: 160, distance: 250.8
click at [0, 0] on slot at bounding box center [0, 0] width 0 height 0
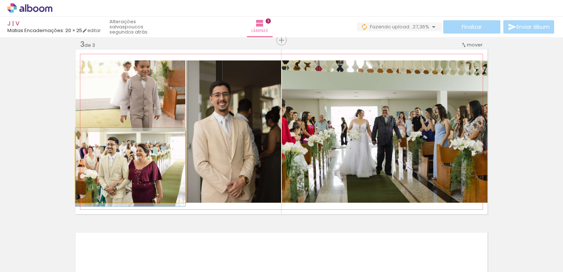
drag, startPoint x: 112, startPoint y: 189, endPoint x: 250, endPoint y: 171, distance: 139.1
click at [0, 0] on slot at bounding box center [0, 0] width 0 height 0
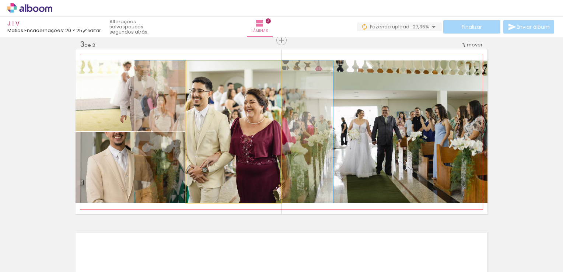
click at [250, 171] on quentale-photo at bounding box center [233, 131] width 95 height 142
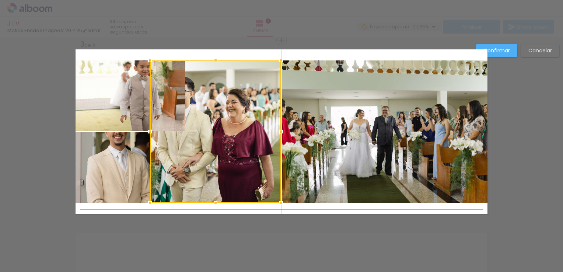
drag, startPoint x: 183, startPoint y: 131, endPoint x: 147, endPoint y: 132, distance: 36.2
click at [147, 132] on div at bounding box center [150, 131] width 15 height 15
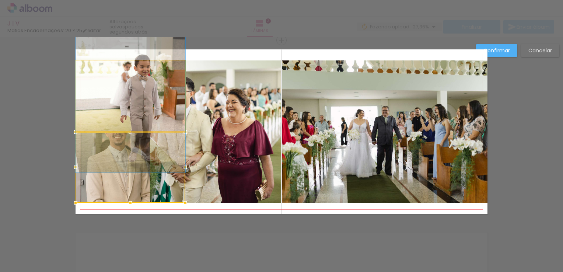
click at [177, 95] on quentale-photo at bounding box center [131, 95] width 110 height 71
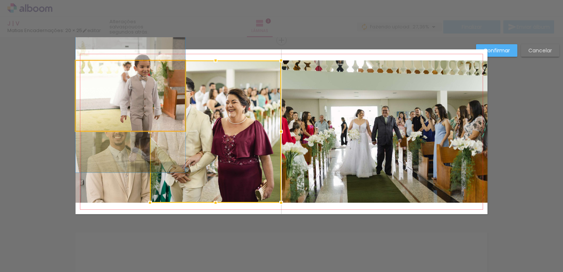
click at [137, 102] on quentale-photo at bounding box center [131, 95] width 110 height 71
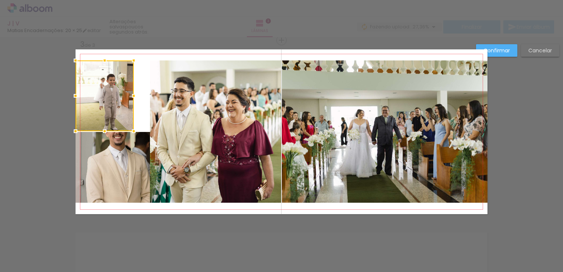
drag, startPoint x: 183, startPoint y: 97, endPoint x: 131, endPoint y: 93, distance: 51.8
click at [131, 93] on div at bounding box center [133, 95] width 15 height 15
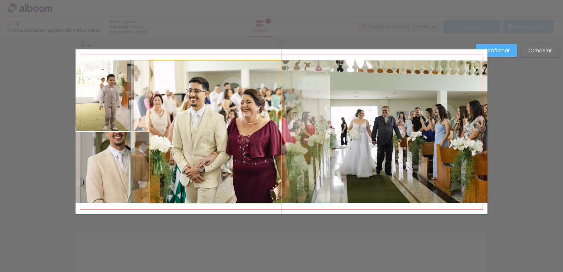
drag, startPoint x: 195, startPoint y: 112, endPoint x: 209, endPoint y: 115, distance: 15.2
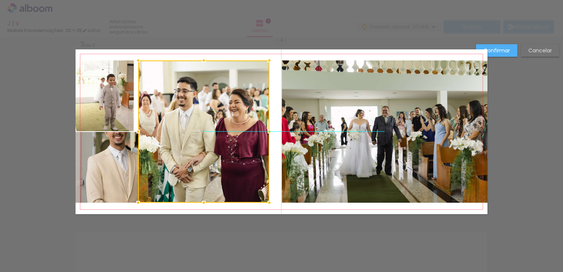
drag, startPoint x: 209, startPoint y: 115, endPoint x: 198, endPoint y: 115, distance: 11.8
click at [198, 115] on div at bounding box center [203, 131] width 131 height 142
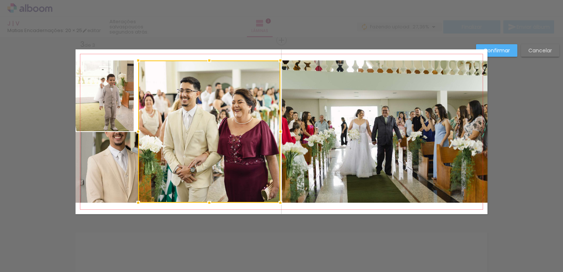
drag, startPoint x: 266, startPoint y: 131, endPoint x: 277, endPoint y: 131, distance: 11.4
click at [277, 131] on div at bounding box center [280, 131] width 15 height 15
click at [0, 0] on slot "Confirmar" at bounding box center [0, 0] width 0 height 0
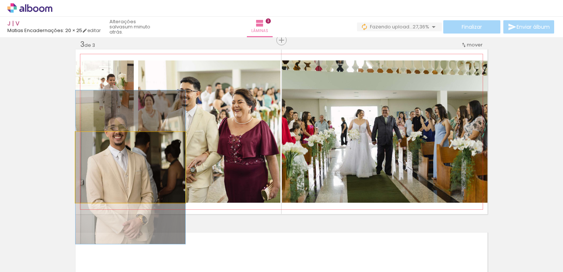
click at [102, 170] on quentale-photo at bounding box center [131, 167] width 110 height 71
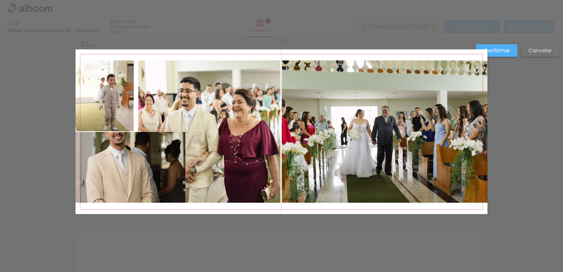
click at [102, 170] on quentale-photo at bounding box center [131, 167] width 110 height 71
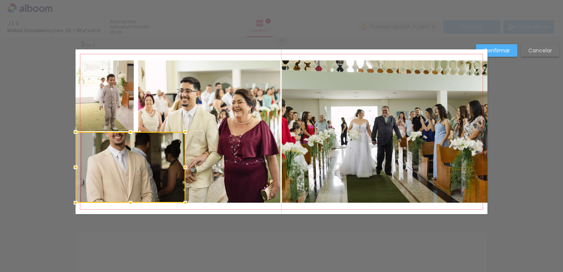
click at [102, 170] on div at bounding box center [131, 167] width 110 height 71
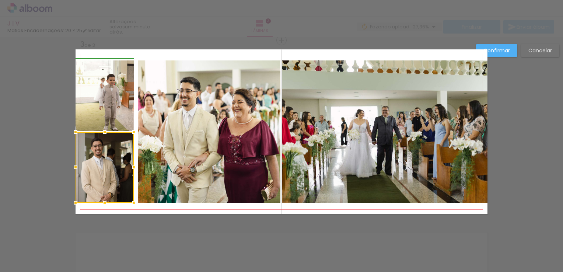
drag, startPoint x: 183, startPoint y: 167, endPoint x: 135, endPoint y: 164, distance: 48.0
click at [135, 164] on div at bounding box center [133, 167] width 15 height 15
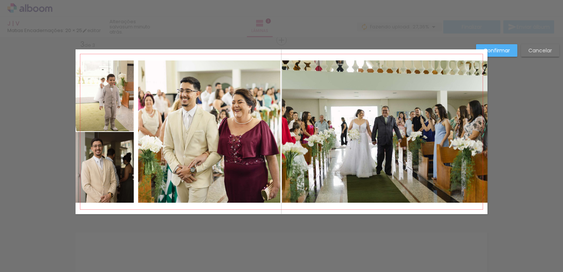
click at [122, 167] on quentale-photo at bounding box center [105, 167] width 58 height 71
click at [122, 167] on div at bounding box center [105, 167] width 58 height 71
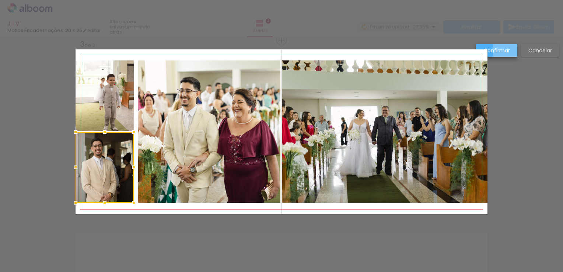
click at [0, 0] on slot "Confirmar" at bounding box center [0, 0] width 0 height 0
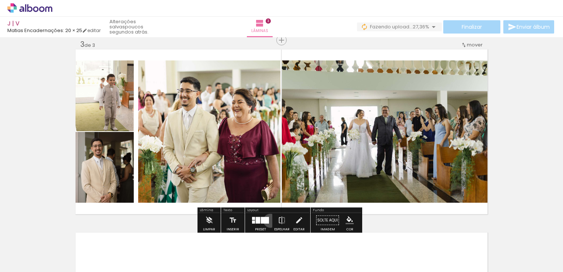
click at [269, 220] on paper-button "Preset" at bounding box center [261, 222] width 24 height 19
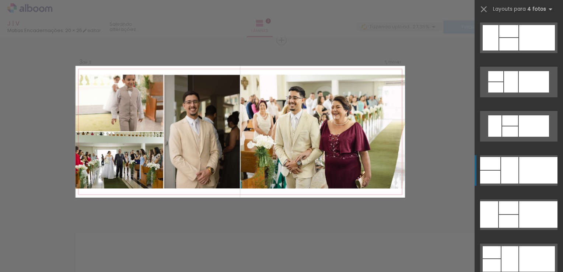
scroll to position [5619, 0]
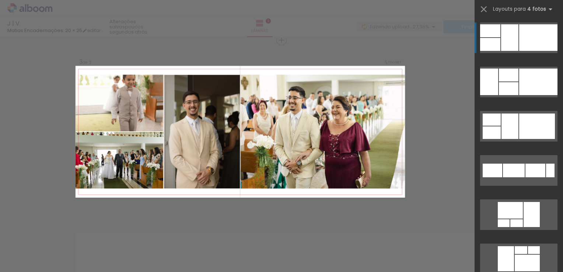
click at [531, 35] on div at bounding box center [539, 37] width 38 height 27
click at [525, 37] on div at bounding box center [539, 37] width 38 height 27
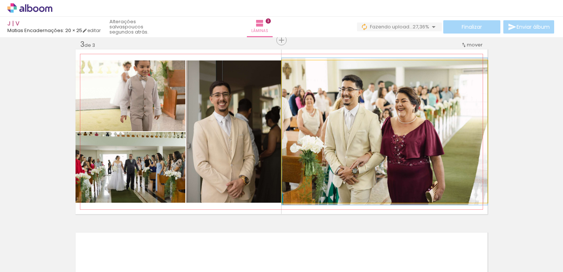
click at [317, 142] on quentale-photo at bounding box center [385, 131] width 206 height 142
click at [478, 132] on quentale-photo at bounding box center [385, 131] width 206 height 142
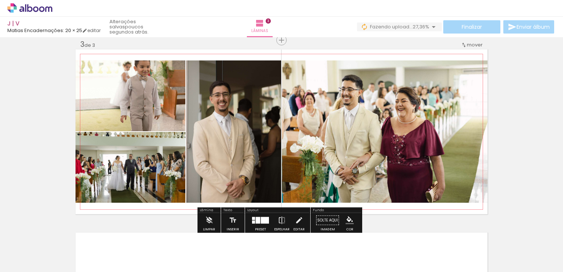
click at [473, 136] on quentale-photo at bounding box center [385, 131] width 206 height 142
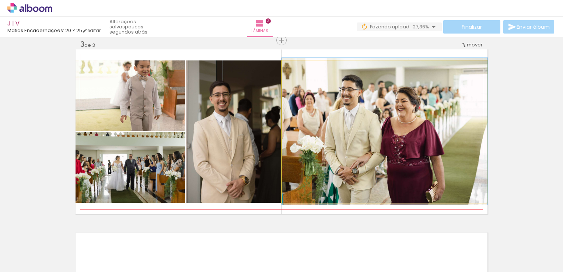
click at [473, 136] on quentale-photo at bounding box center [385, 131] width 206 height 142
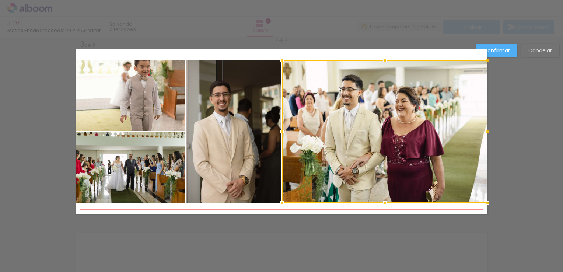
click at [473, 136] on div at bounding box center [385, 131] width 206 height 142
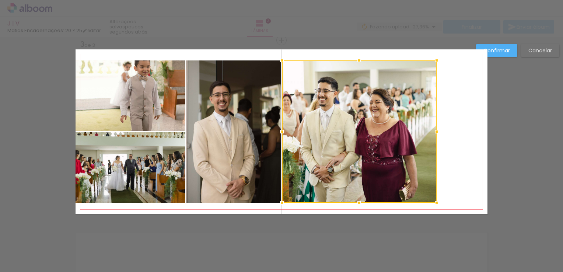
drag, startPoint x: 487, startPoint y: 130, endPoint x: 432, endPoint y: 126, distance: 54.7
click at [432, 126] on div at bounding box center [437, 131] width 15 height 15
click at [503, 46] on paper-button "Confirmar" at bounding box center [496, 50] width 41 height 13
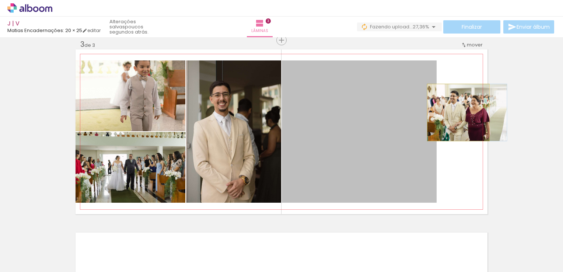
drag, startPoint x: 409, startPoint y: 116, endPoint x: 456, endPoint y: 112, distance: 47.3
click at [456, 112] on quentale-layouter at bounding box center [282, 131] width 412 height 165
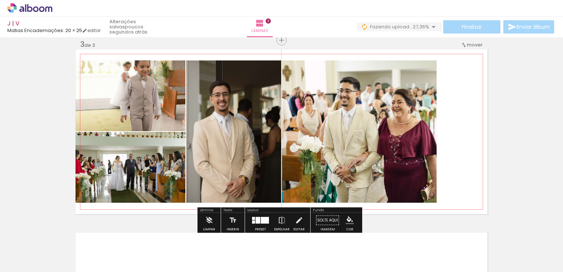
click at [360, 136] on quentale-photo at bounding box center [359, 131] width 155 height 142
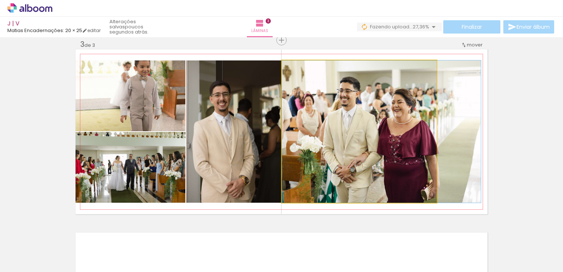
click at [360, 136] on quentale-photo at bounding box center [359, 131] width 155 height 142
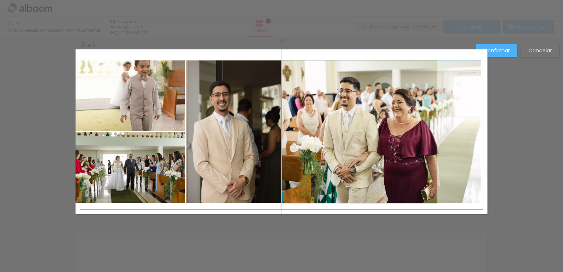
click at [360, 136] on quentale-photo at bounding box center [359, 131] width 155 height 142
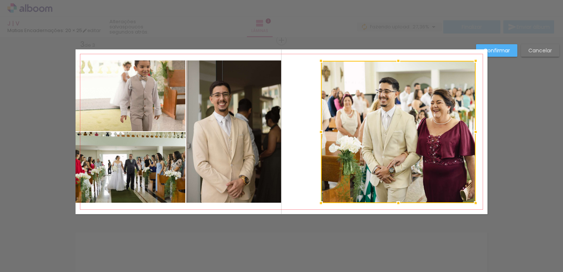
drag, startPoint x: 360, startPoint y: 136, endPoint x: 399, endPoint y: 133, distance: 39.3
click at [399, 133] on div at bounding box center [398, 132] width 155 height 142
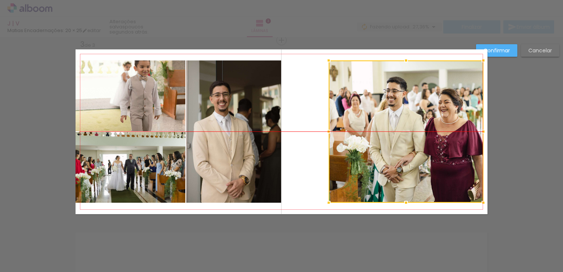
drag, startPoint x: 399, startPoint y: 133, endPoint x: 407, endPoint y: 129, distance: 9.1
click at [407, 129] on div at bounding box center [406, 131] width 155 height 142
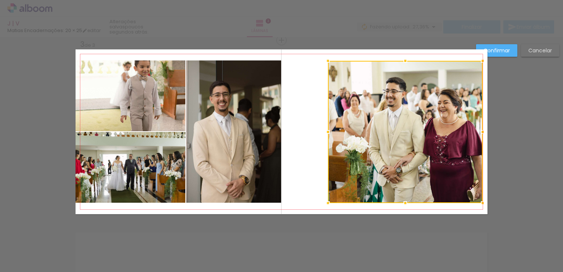
click at [468, 97] on div at bounding box center [405, 132] width 155 height 142
click at [512, 51] on paper-button "Confirmar" at bounding box center [496, 50] width 41 height 13
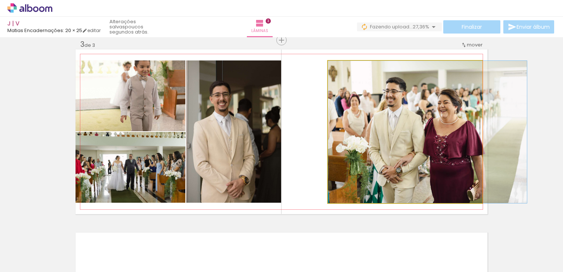
click at [413, 83] on quentale-photo at bounding box center [405, 132] width 155 height 142
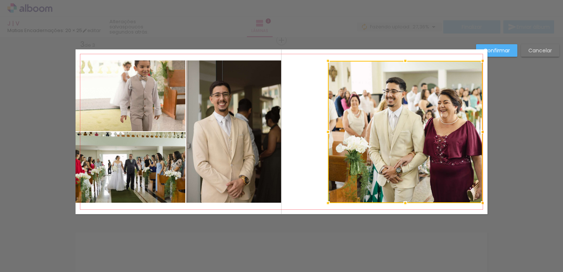
click at [413, 83] on div at bounding box center [405, 132] width 155 height 142
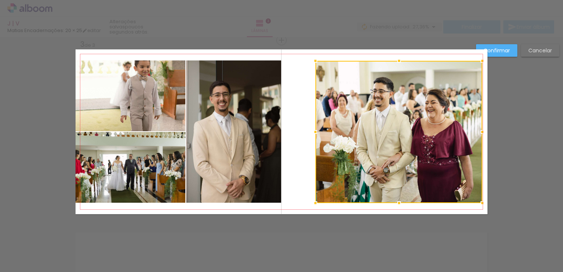
drag, startPoint x: 328, startPoint y: 133, endPoint x: 316, endPoint y: 134, distance: 12.2
click at [316, 134] on div at bounding box center [315, 132] width 15 height 15
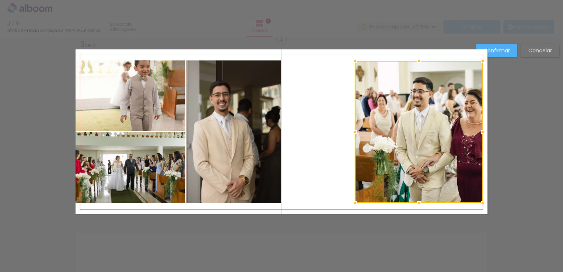
drag, startPoint x: 316, startPoint y: 134, endPoint x: 355, endPoint y: 122, distance: 41.7
click at [355, 122] on div at bounding box center [419, 132] width 128 height 142
click at [501, 46] on paper-button "Confirmar" at bounding box center [496, 50] width 41 height 13
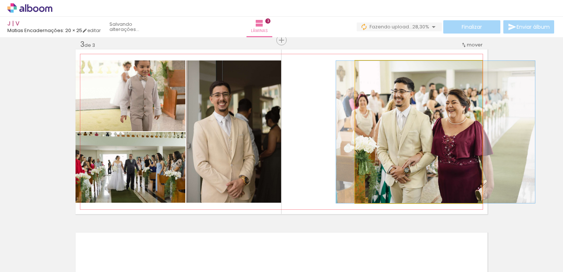
drag, startPoint x: 446, startPoint y: 119, endPoint x: 427, endPoint y: 119, distance: 19.2
click at [355, 132] on quentale-photo at bounding box center [418, 132] width 127 height 142
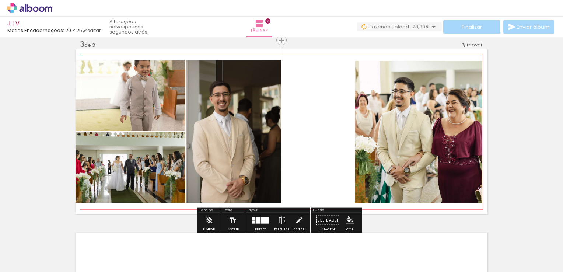
click at [351, 127] on quentale-layouter at bounding box center [282, 131] width 412 height 165
click at [366, 122] on quentale-photo at bounding box center [418, 132] width 127 height 142
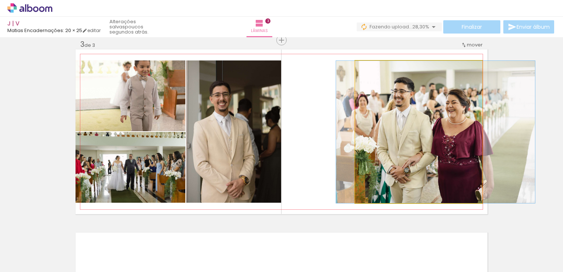
click at [366, 122] on quentale-photo at bounding box center [418, 132] width 127 height 142
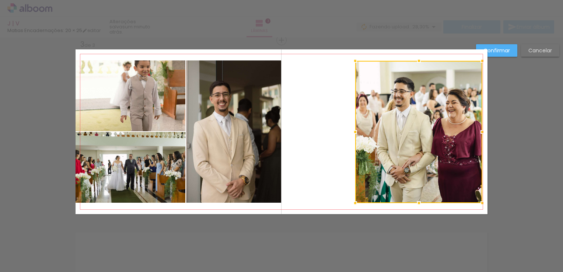
click at [366, 122] on div at bounding box center [418, 132] width 127 height 142
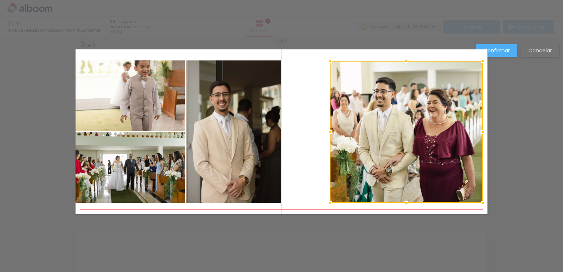
drag, startPoint x: 355, startPoint y: 126, endPoint x: 329, endPoint y: 130, distance: 26.2
click at [329, 130] on div at bounding box center [330, 132] width 15 height 15
click at [0, 0] on slot "Confirmar" at bounding box center [0, 0] width 0 height 0
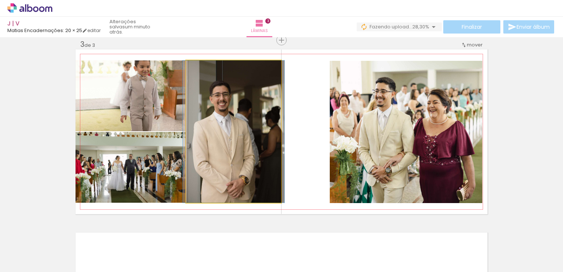
click at [233, 145] on quentale-photo at bounding box center [233, 131] width 95 height 142
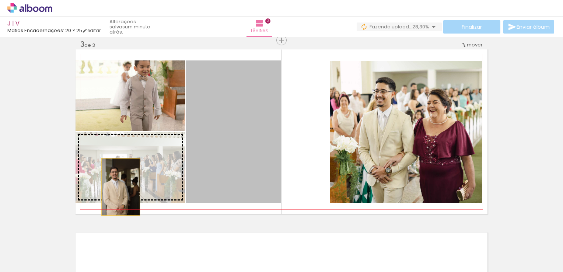
drag, startPoint x: 252, startPoint y: 124, endPoint x: 115, endPoint y: 186, distance: 150.6
click at [0, 0] on slot at bounding box center [0, 0] width 0 height 0
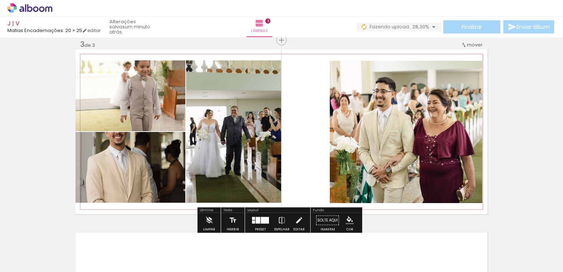
click at [239, 149] on quentale-photo at bounding box center [233, 131] width 95 height 142
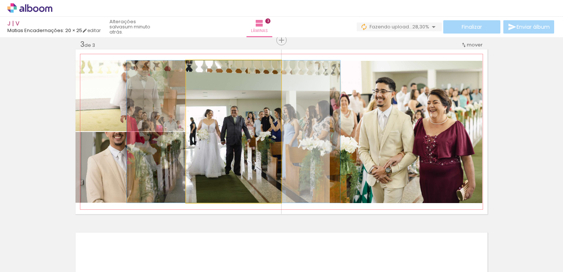
click at [239, 149] on quentale-photo at bounding box center [233, 131] width 95 height 142
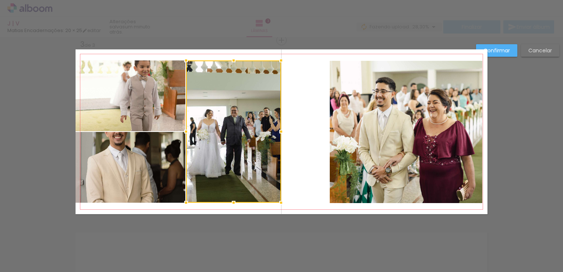
click at [239, 149] on div at bounding box center [233, 131] width 95 height 142
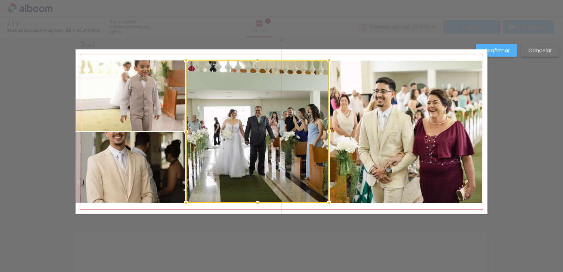
drag, startPoint x: 277, startPoint y: 131, endPoint x: 324, endPoint y: 129, distance: 47.2
click at [324, 129] on div at bounding box center [329, 131] width 15 height 15
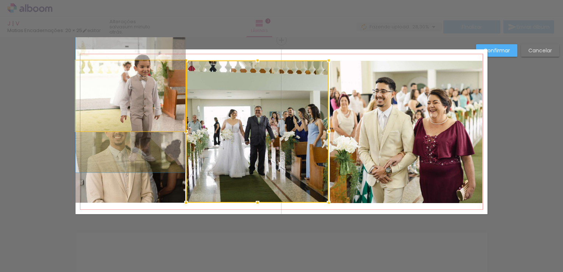
click at [156, 112] on quentale-photo at bounding box center [131, 95] width 110 height 71
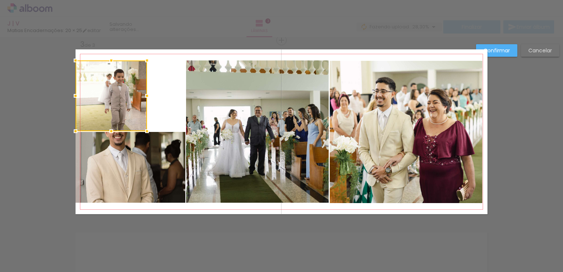
drag, startPoint x: 184, startPoint y: 96, endPoint x: 146, endPoint y: 83, distance: 40.5
click at [146, 83] on album-spread "3 de 3" at bounding box center [282, 131] width 412 height 165
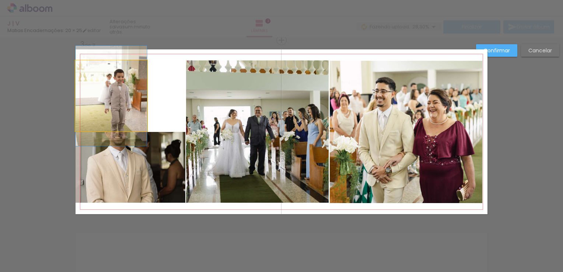
click at [106, 103] on quentale-photo at bounding box center [112, 95] width 72 height 71
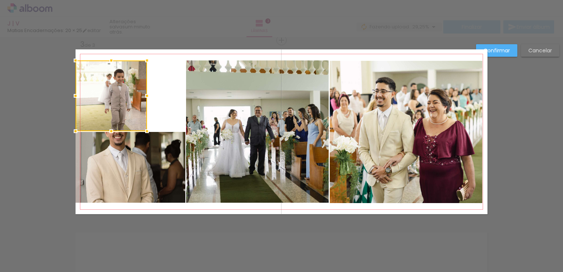
click at [106, 103] on div at bounding box center [112, 95] width 72 height 71
click at [72, 95] on div at bounding box center [79, 95] width 15 height 15
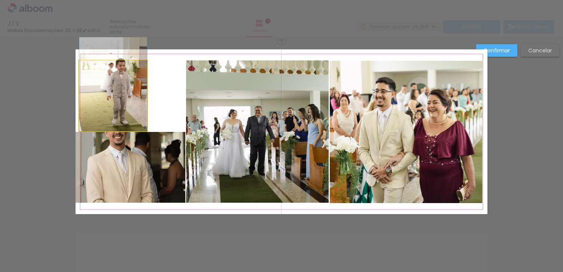
drag, startPoint x: 131, startPoint y: 100, endPoint x: 131, endPoint y: 86, distance: 14.0
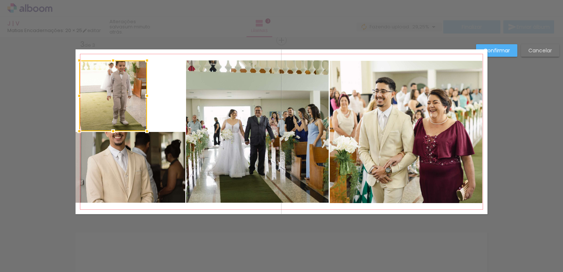
click at [131, 86] on div at bounding box center [113, 95] width 68 height 71
click at [0, 0] on slot "Confirmar" at bounding box center [0, 0] width 0 height 0
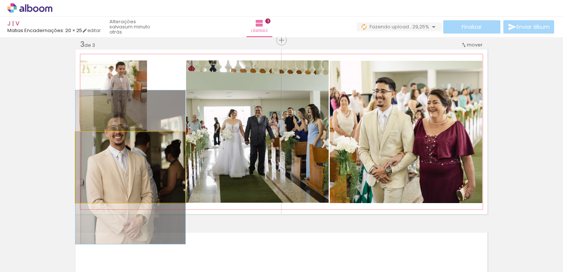
click at [146, 174] on quentale-photo at bounding box center [131, 167] width 110 height 71
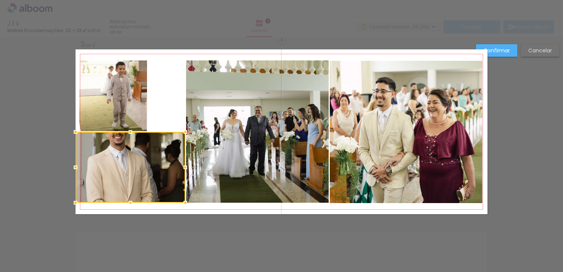
click at [146, 174] on div at bounding box center [131, 167] width 110 height 71
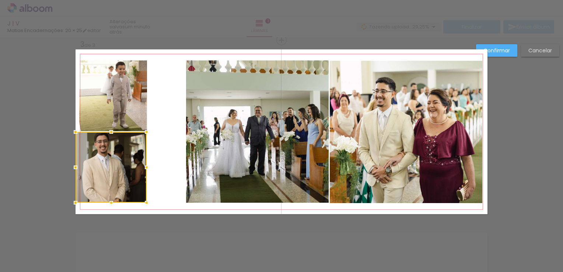
drag, startPoint x: 180, startPoint y: 165, endPoint x: 142, endPoint y: 159, distance: 38.4
click at [142, 159] on div at bounding box center [111, 167] width 71 height 71
click at [499, 44] on paper-button "Confirmar" at bounding box center [496, 50] width 41 height 13
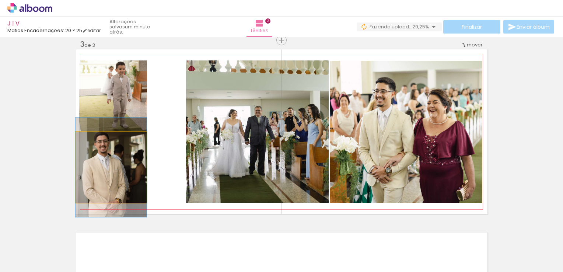
click at [111, 189] on quentale-photo at bounding box center [111, 167] width 71 height 71
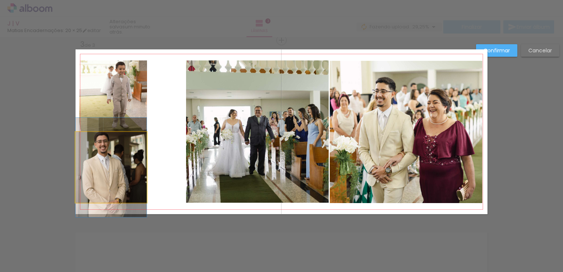
click at [111, 189] on quentale-photo at bounding box center [111, 167] width 71 height 71
click at [111, 189] on div at bounding box center [111, 167] width 71 height 71
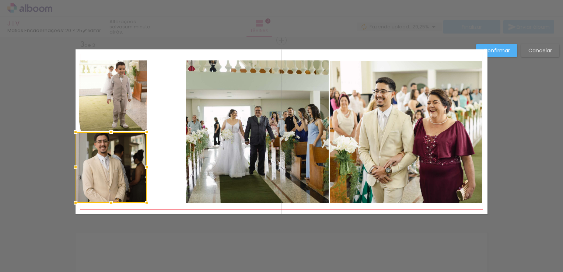
click at [111, 189] on div at bounding box center [111, 167] width 71 height 71
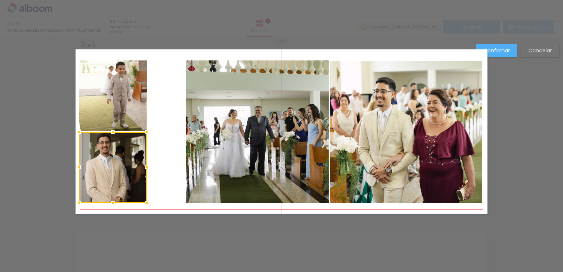
drag, startPoint x: 69, startPoint y: 169, endPoint x: 74, endPoint y: 169, distance: 4.4
click at [74, 169] on div at bounding box center [79, 167] width 15 height 15
click at [76, 169] on quentale-layouter at bounding box center [282, 131] width 412 height 165
click at [92, 167] on quentale-photo at bounding box center [113, 167] width 68 height 71
click at [92, 167] on div at bounding box center [113, 167] width 68 height 71
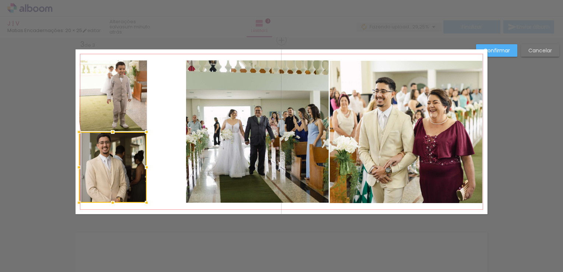
click at [92, 167] on div at bounding box center [113, 167] width 68 height 71
click at [80, 166] on div at bounding box center [79, 167] width 15 height 15
click at [97, 110] on quentale-photo at bounding box center [113, 95] width 68 height 71
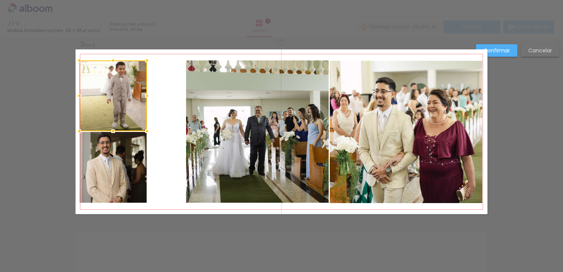
click at [97, 110] on div at bounding box center [113, 95] width 68 height 71
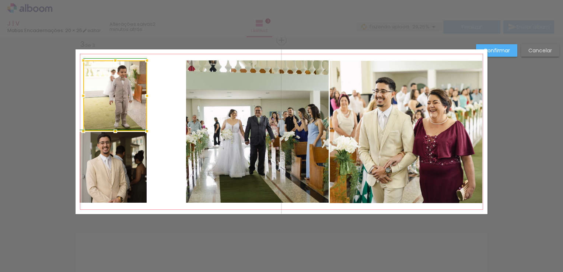
click at [77, 95] on div at bounding box center [83, 95] width 15 height 15
click at [93, 92] on quentale-photo at bounding box center [115, 95] width 64 height 71
click at [93, 92] on div at bounding box center [115, 95] width 64 height 71
click at [80, 95] on div at bounding box center [80, 95] width 15 height 15
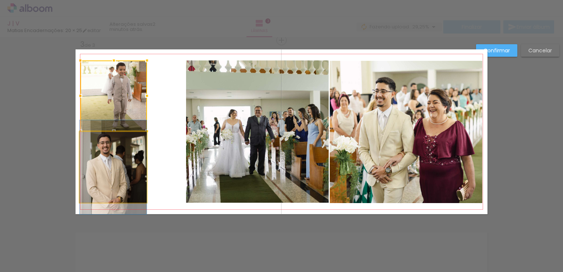
click at [91, 156] on quentale-photo at bounding box center [113, 167] width 67 height 71
click at [91, 131] on div at bounding box center [113, 95] width 67 height 71
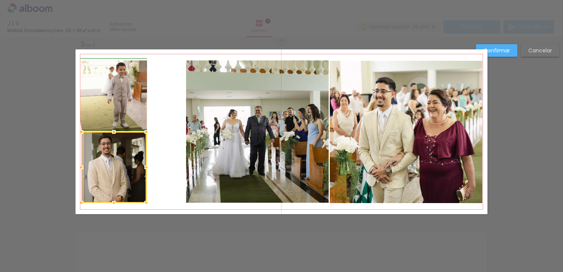
click at [75, 170] on div at bounding box center [81, 167] width 15 height 15
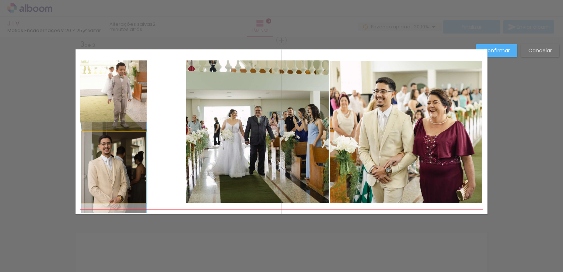
click at [91, 167] on quentale-photo at bounding box center [113, 167] width 65 height 71
click at [91, 167] on div at bounding box center [113, 167] width 65 height 71
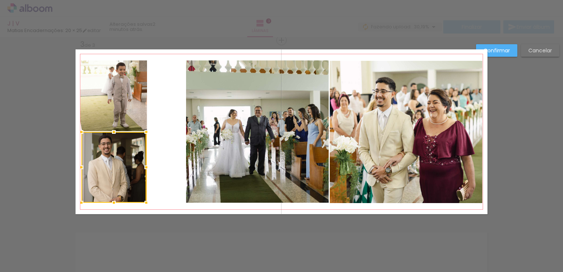
click at [91, 167] on div at bounding box center [113, 167] width 65 height 71
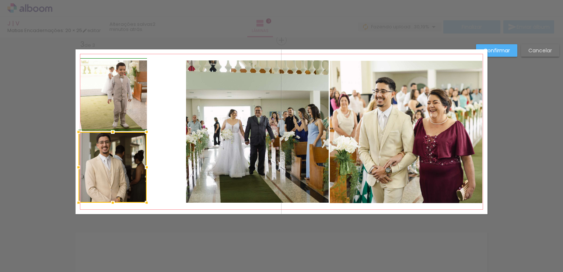
click at [77, 167] on div at bounding box center [78, 167] width 15 height 15
click at [79, 168] on div at bounding box center [80, 167] width 15 height 15
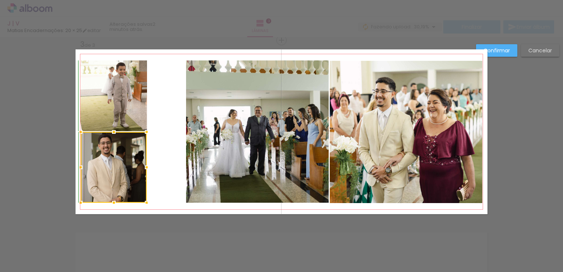
click at [111, 204] on div at bounding box center [114, 202] width 15 height 15
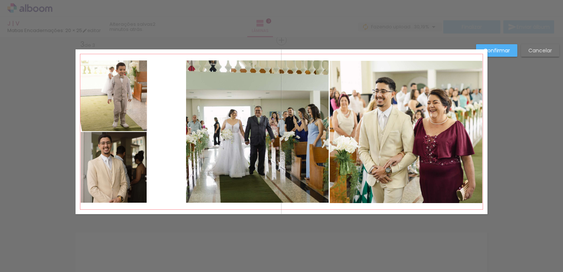
click at [119, 188] on quentale-photo at bounding box center [114, 167] width 66 height 71
click at [119, 188] on div at bounding box center [114, 167] width 66 height 71
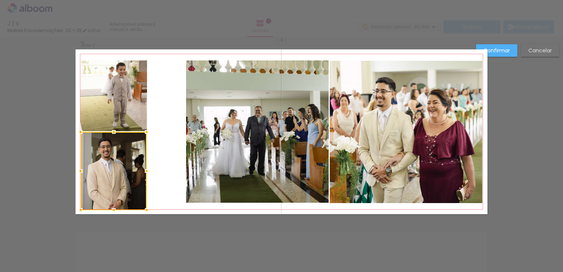
drag, startPoint x: 112, startPoint y: 202, endPoint x: 112, endPoint y: 206, distance: 4.8
click at [112, 206] on div at bounding box center [114, 210] width 15 height 15
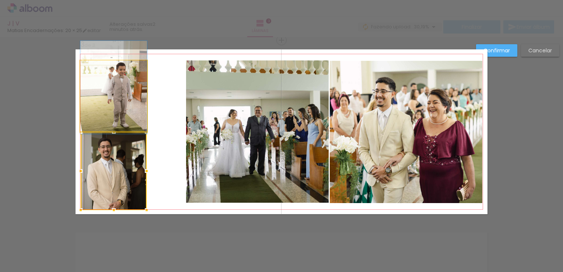
click at [129, 84] on quentale-photo at bounding box center [113, 95] width 67 height 71
click at [129, 132] on div at bounding box center [114, 171] width 66 height 78
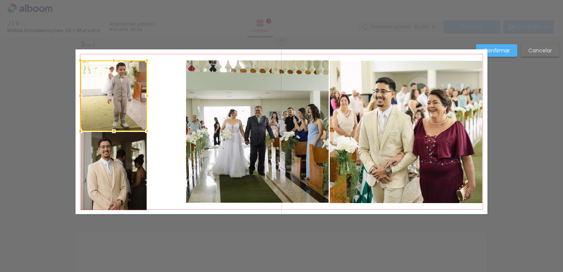
click at [129, 84] on div at bounding box center [113, 95] width 67 height 71
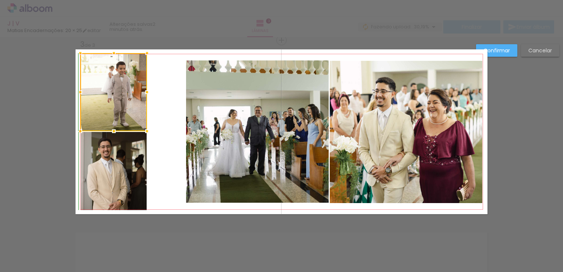
drag, startPoint x: 112, startPoint y: 60, endPoint x: 113, endPoint y: 55, distance: 5.7
click at [113, 55] on div at bounding box center [114, 53] width 15 height 15
click at [0, 0] on slot "Confirmar" at bounding box center [0, 0] width 0 height 0
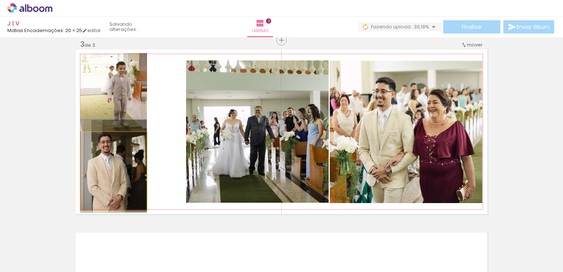
drag, startPoint x: 129, startPoint y: 191, endPoint x: 130, endPoint y: 186, distance: 5.0
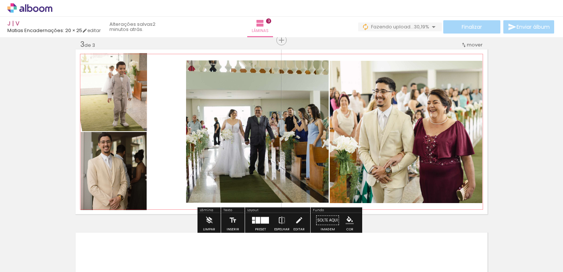
click at [226, 143] on quentale-photo at bounding box center [257, 131] width 143 height 142
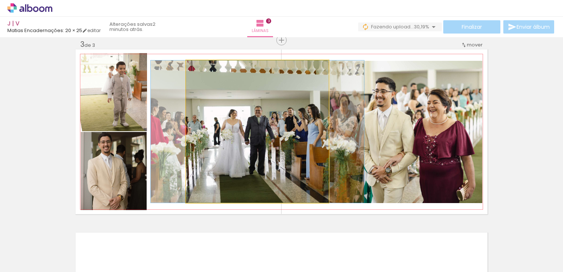
click at [226, 143] on quentale-photo at bounding box center [257, 131] width 143 height 142
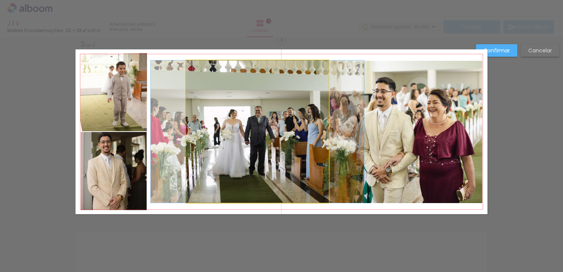
click at [226, 143] on quentale-photo at bounding box center [257, 131] width 143 height 142
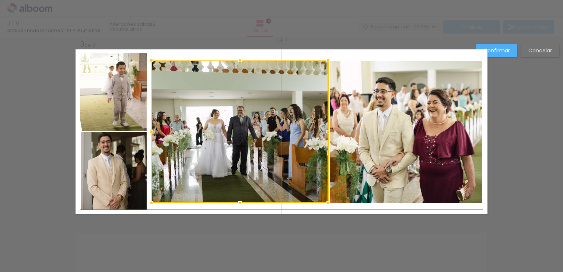
drag, startPoint x: 184, startPoint y: 130, endPoint x: 149, endPoint y: 129, distance: 34.7
click at [149, 129] on div at bounding box center [151, 131] width 15 height 15
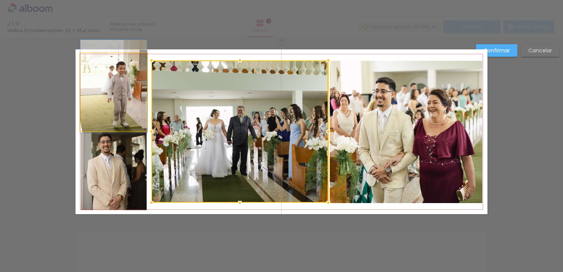
click at [139, 116] on quentale-photo at bounding box center [113, 92] width 67 height 78
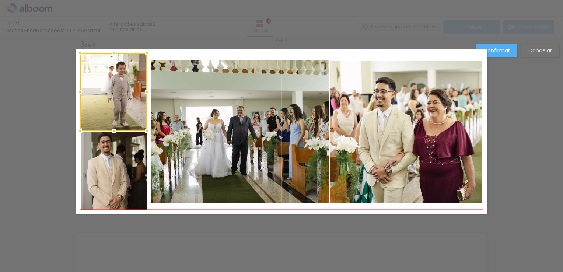
click at [139, 116] on div at bounding box center [113, 92] width 67 height 78
click at [143, 92] on div at bounding box center [146, 92] width 15 height 15
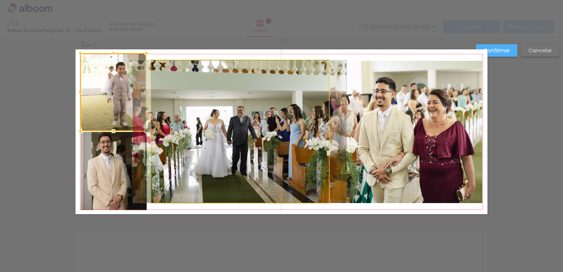
click at [184, 109] on quentale-photo at bounding box center [240, 131] width 177 height 142
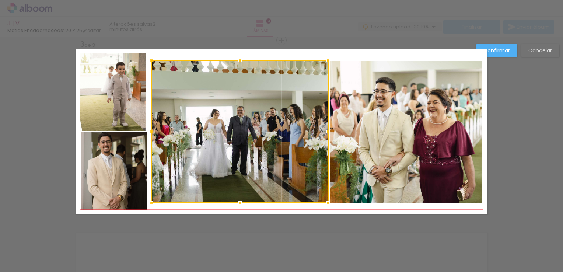
click at [102, 105] on quentale-photo at bounding box center [113, 92] width 66 height 78
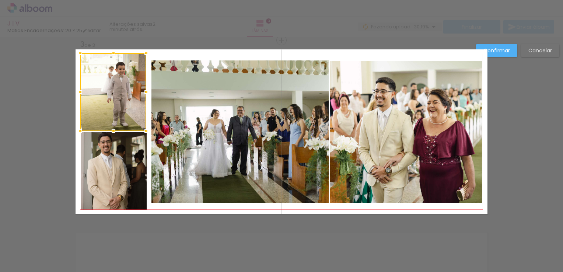
click at [102, 105] on div at bounding box center [113, 92] width 66 height 78
click at [112, 52] on div at bounding box center [113, 53] width 15 height 15
click at [112, 52] on quentale-layouter at bounding box center [282, 131] width 412 height 165
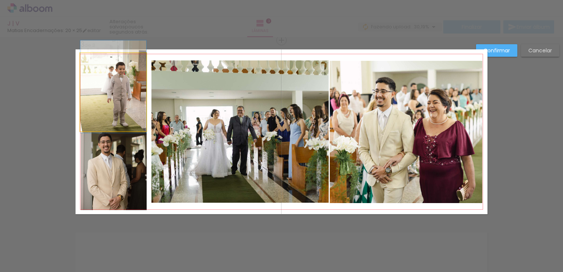
click at [108, 66] on quentale-photo at bounding box center [113, 92] width 66 height 78
click at [108, 66] on div at bounding box center [113, 92] width 66 height 78
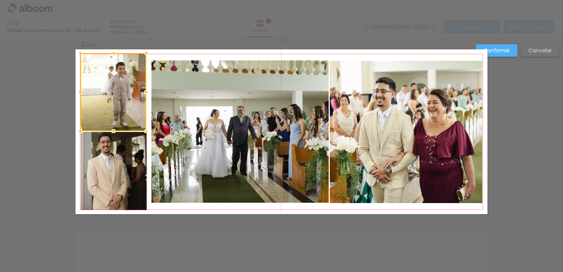
click at [108, 66] on div at bounding box center [113, 92] width 66 height 78
click at [115, 51] on div at bounding box center [113, 55] width 15 height 15
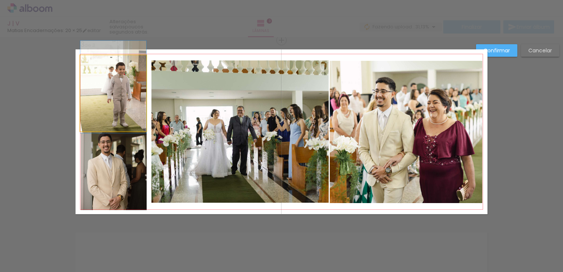
click at [110, 72] on quentale-photo at bounding box center [113, 93] width 66 height 76
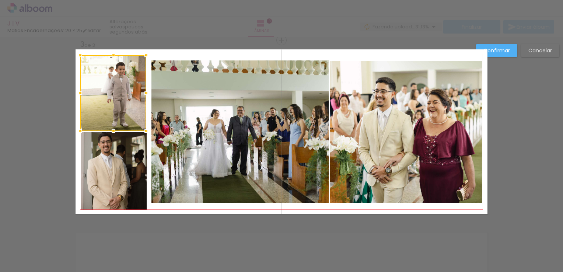
click at [110, 72] on div at bounding box center [113, 93] width 66 height 76
click at [114, 54] on div at bounding box center [113, 52] width 15 height 15
click at [113, 55] on div at bounding box center [113, 53] width 15 height 15
click at [253, 134] on quentale-photo at bounding box center [240, 131] width 177 height 142
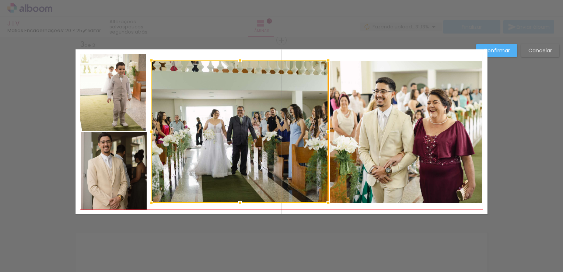
click at [253, 134] on div at bounding box center [240, 131] width 177 height 142
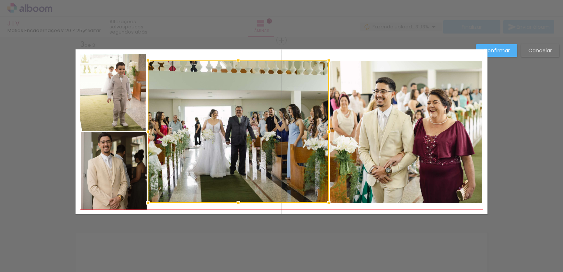
drag, startPoint x: 149, startPoint y: 131, endPoint x: 145, endPoint y: 132, distance: 4.2
click at [145, 132] on div at bounding box center [147, 131] width 15 height 15
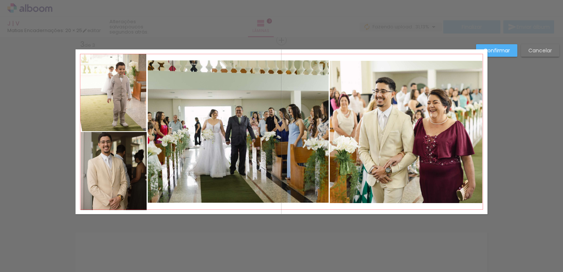
click at [171, 125] on quentale-photo at bounding box center [238, 131] width 181 height 142
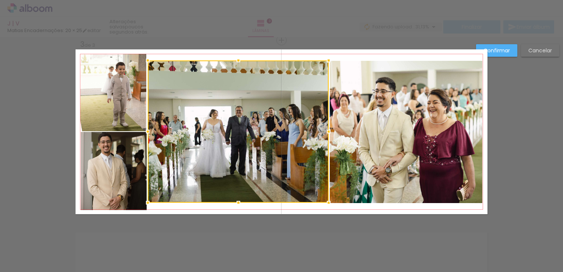
click at [171, 125] on div at bounding box center [238, 131] width 181 height 142
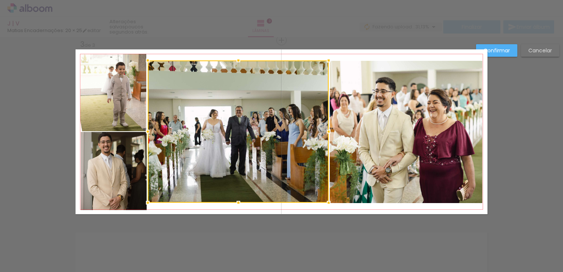
click at [171, 125] on div at bounding box center [238, 131] width 181 height 142
click at [145, 132] on div at bounding box center [147, 131] width 15 height 15
click at [513, 52] on paper-button "Confirmar" at bounding box center [496, 50] width 41 height 13
